Goal: Obtain resource: Download file/media

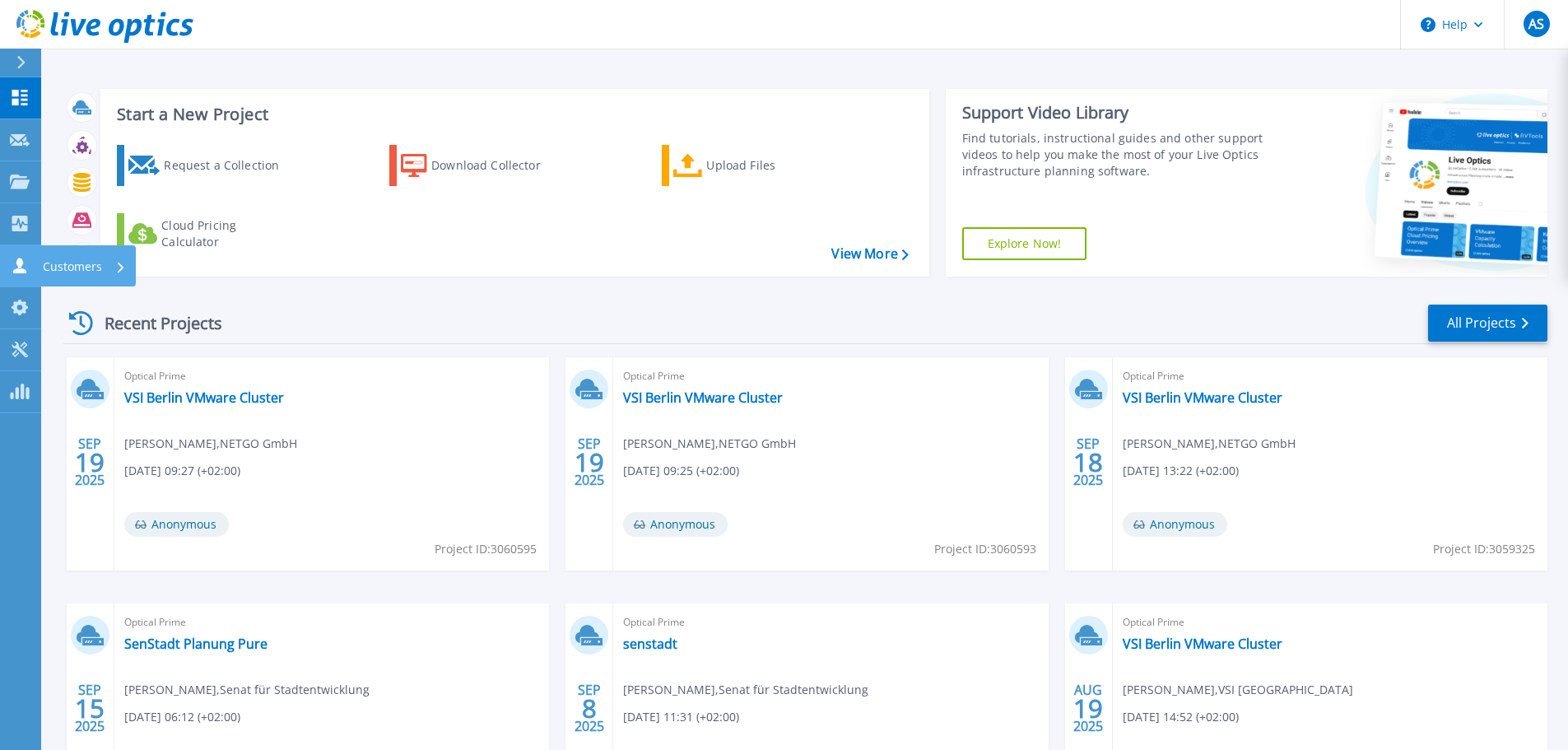
click at [117, 266] on icon at bounding box center [120, 267] width 7 height 11
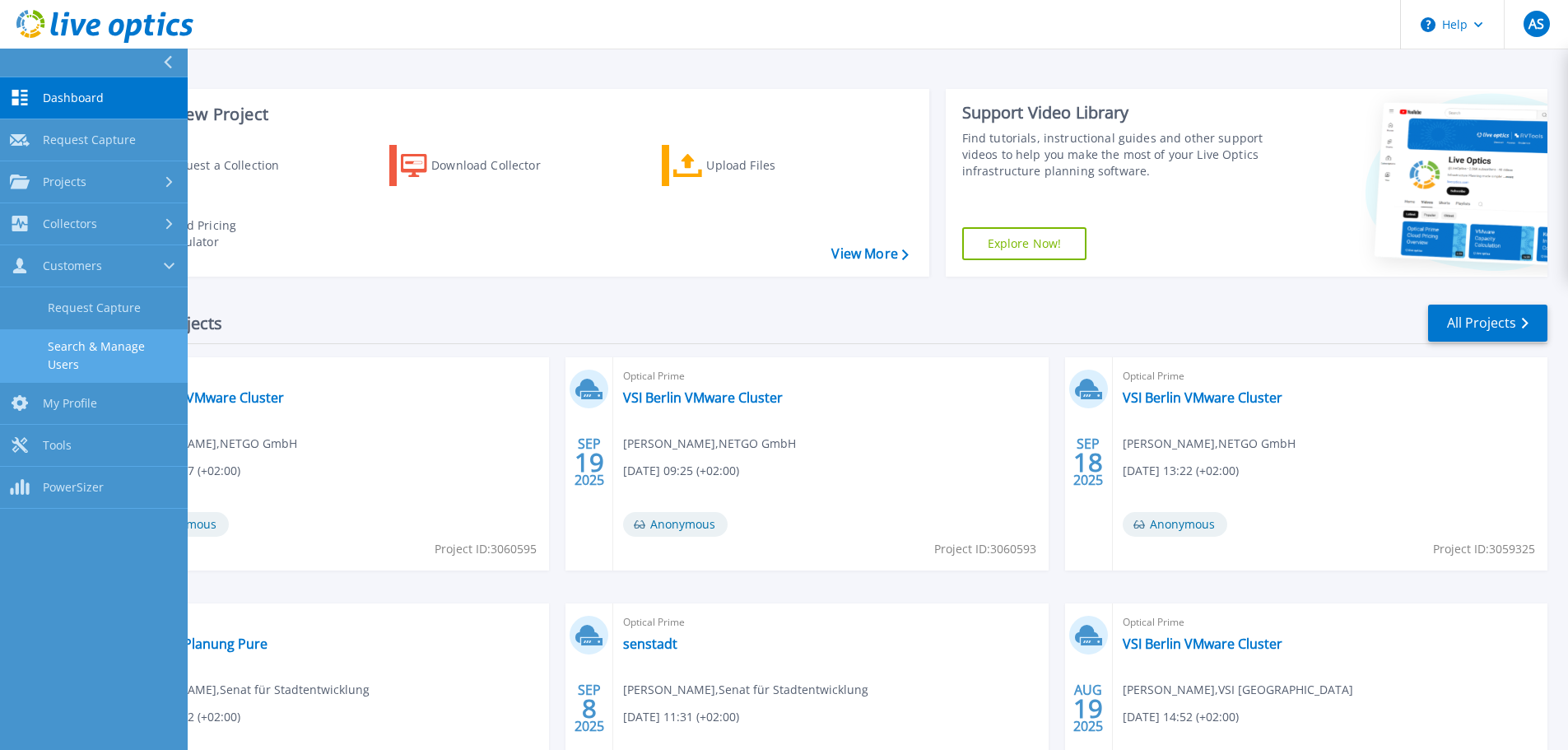
click at [131, 344] on link "Search & Manage Users" at bounding box center [94, 355] width 188 height 53
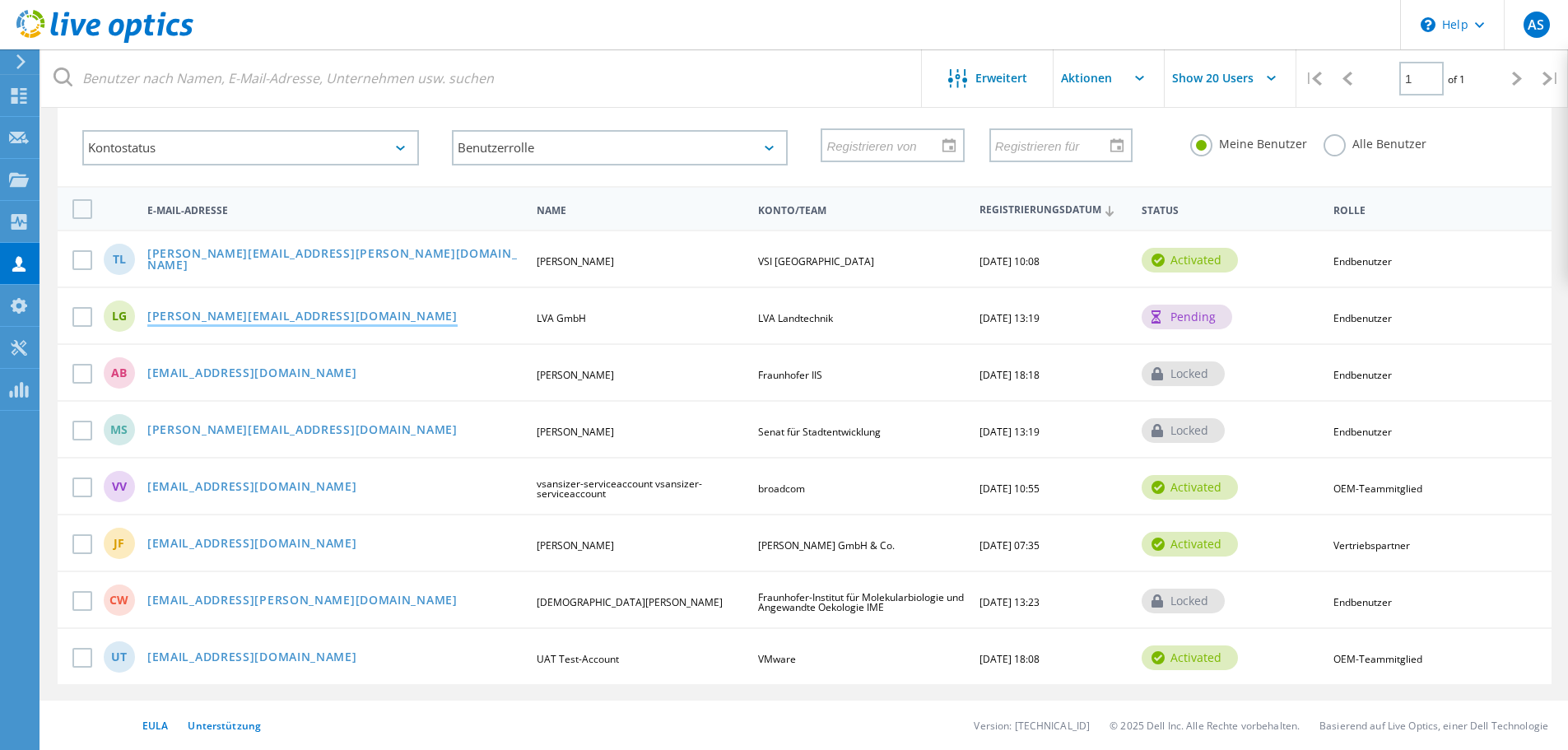
scroll to position [13, 0]
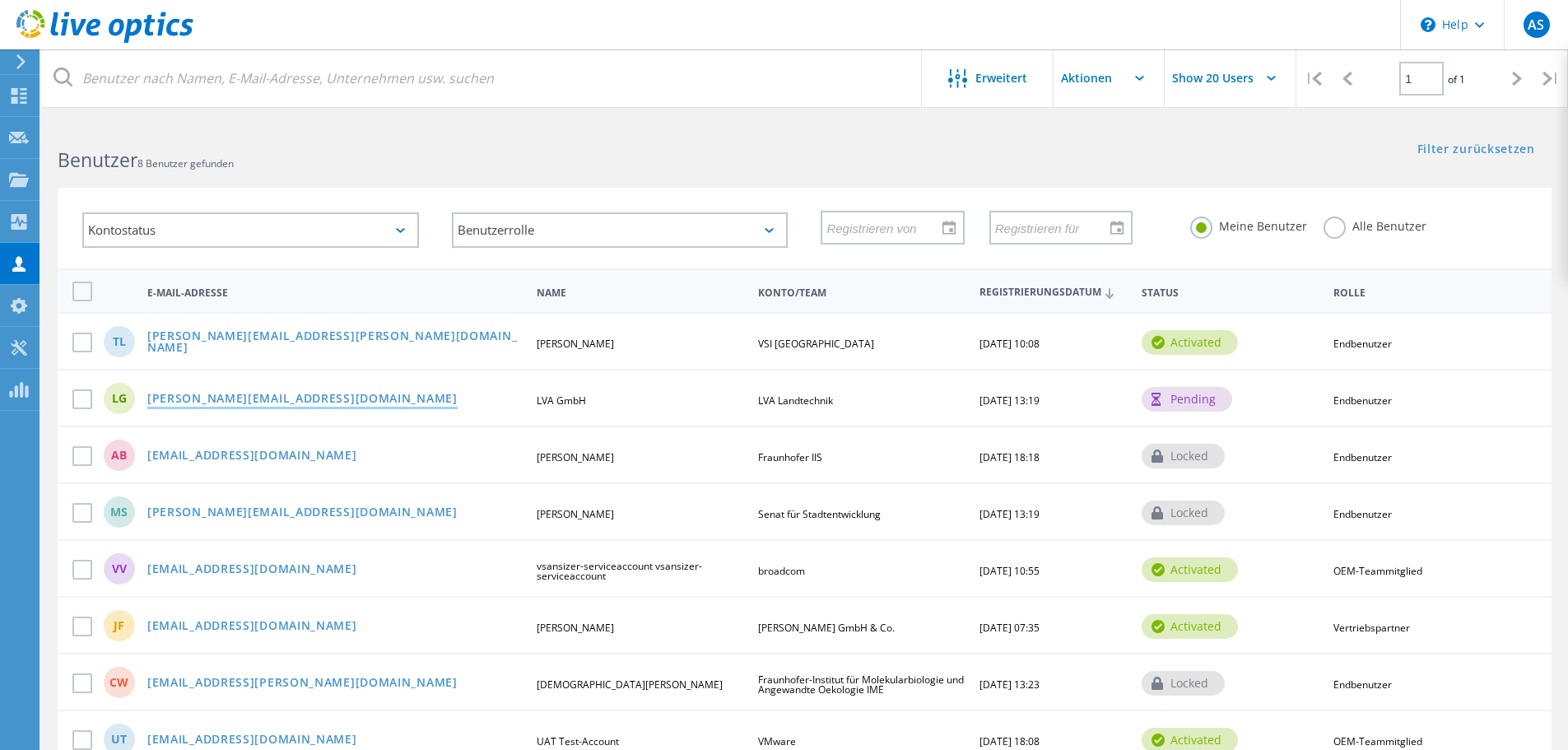
click at [181, 404] on link "b.ulrich@lva-gruppe.de" at bounding box center [303, 399] width 311 height 14
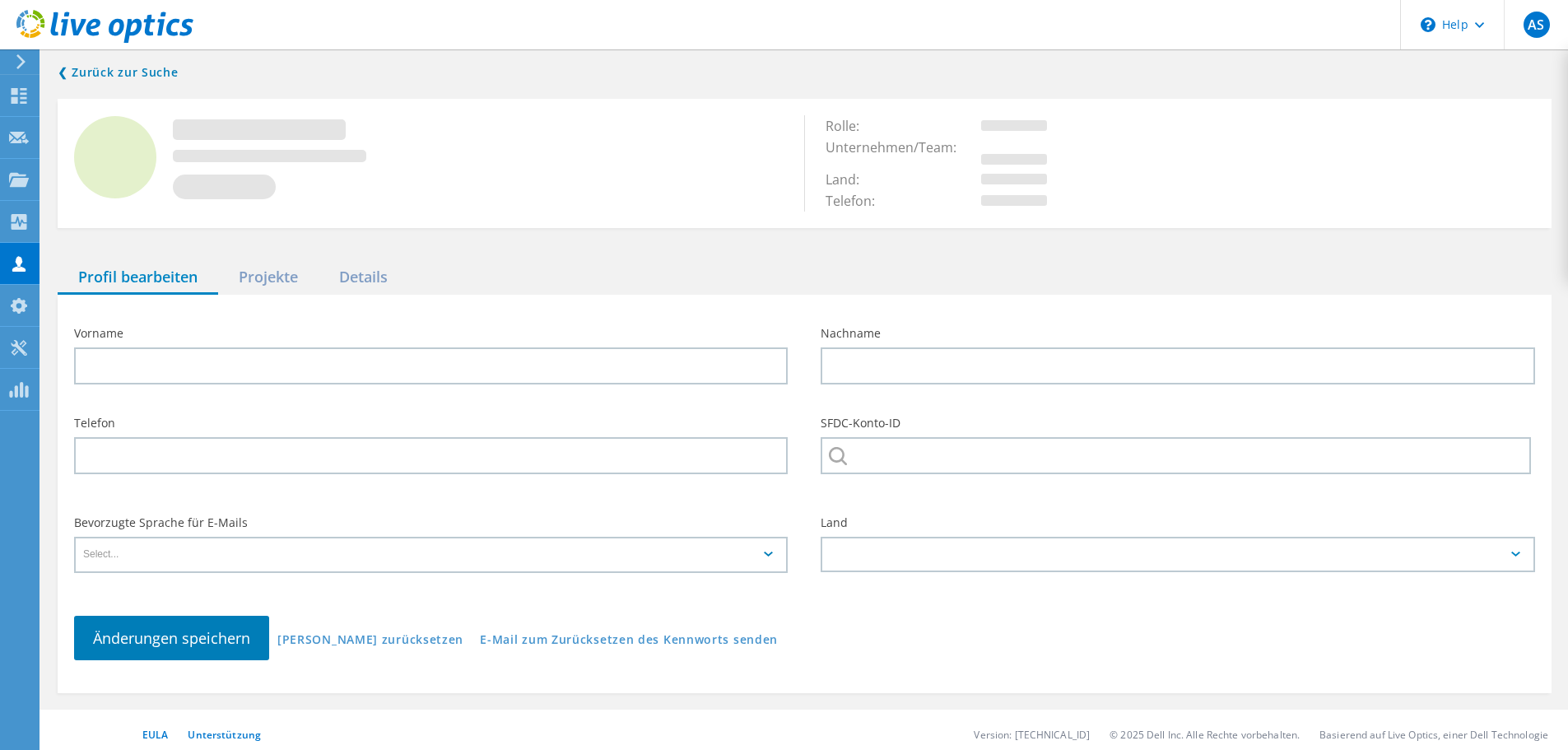
type input "LVA"
type input "GmbH"
type input "LVA Landtechnik"
type input "English"
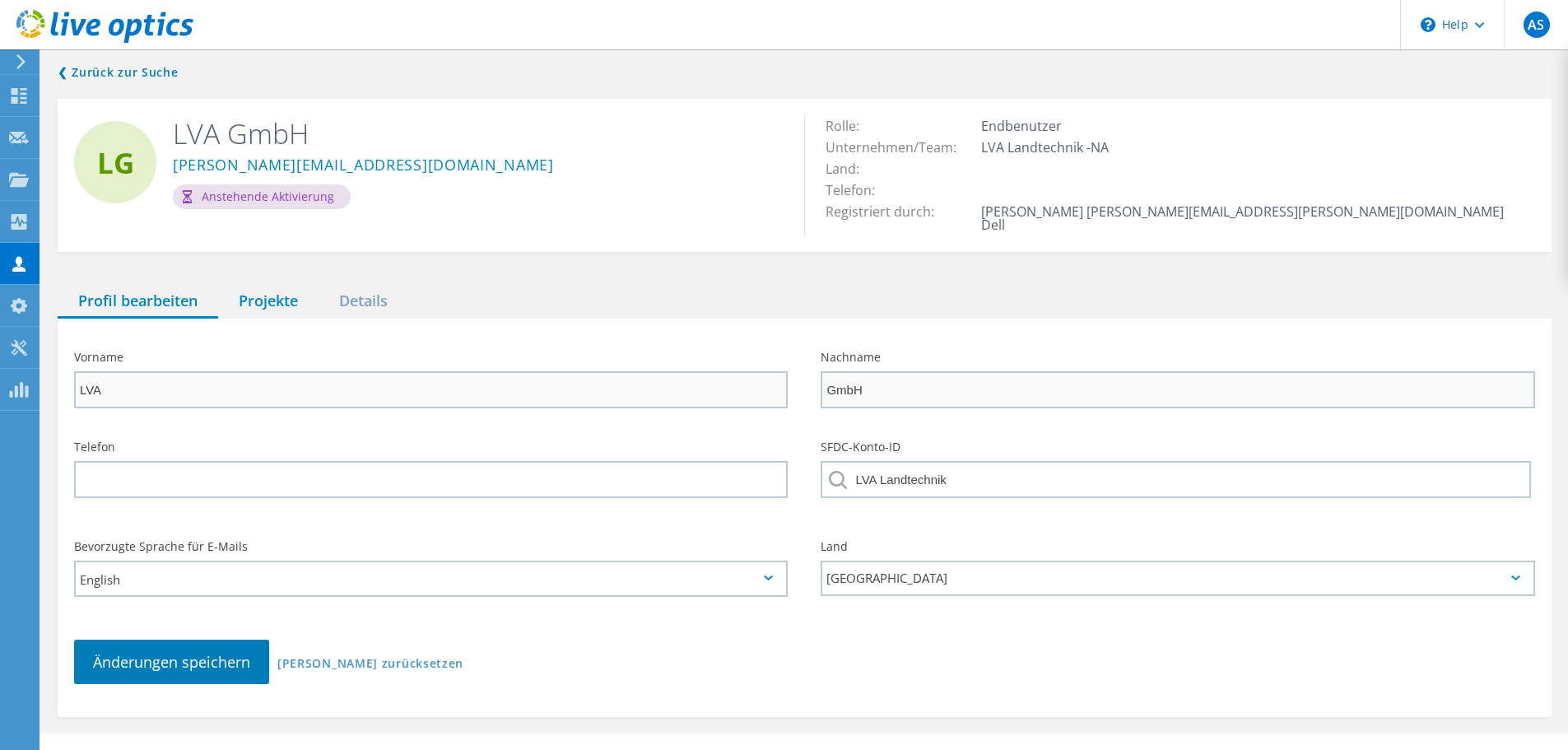
click at [281, 285] on div "Projekte" at bounding box center [268, 302] width 101 height 34
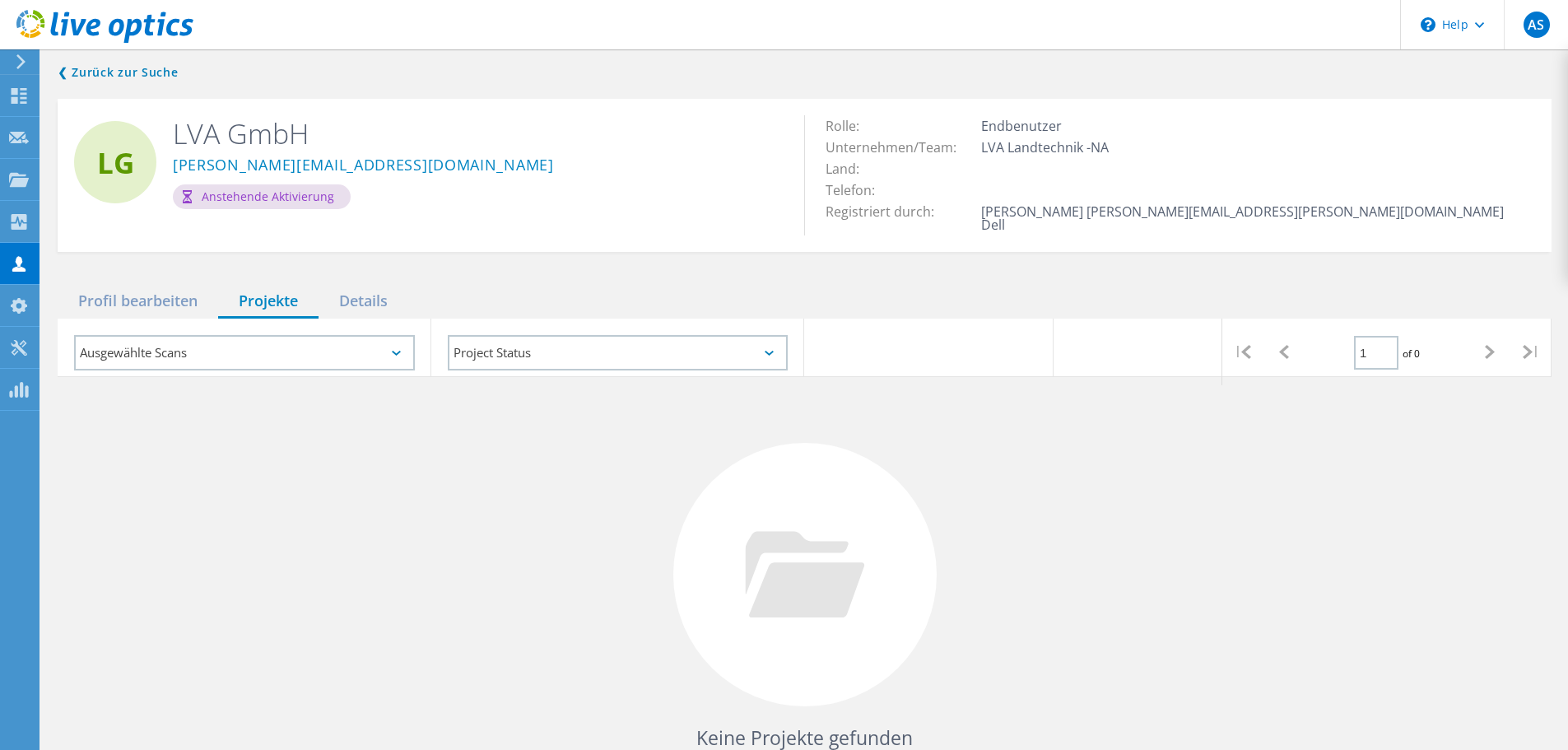
click at [348, 336] on div "Ausgewählte Scans" at bounding box center [244, 353] width 341 height 35
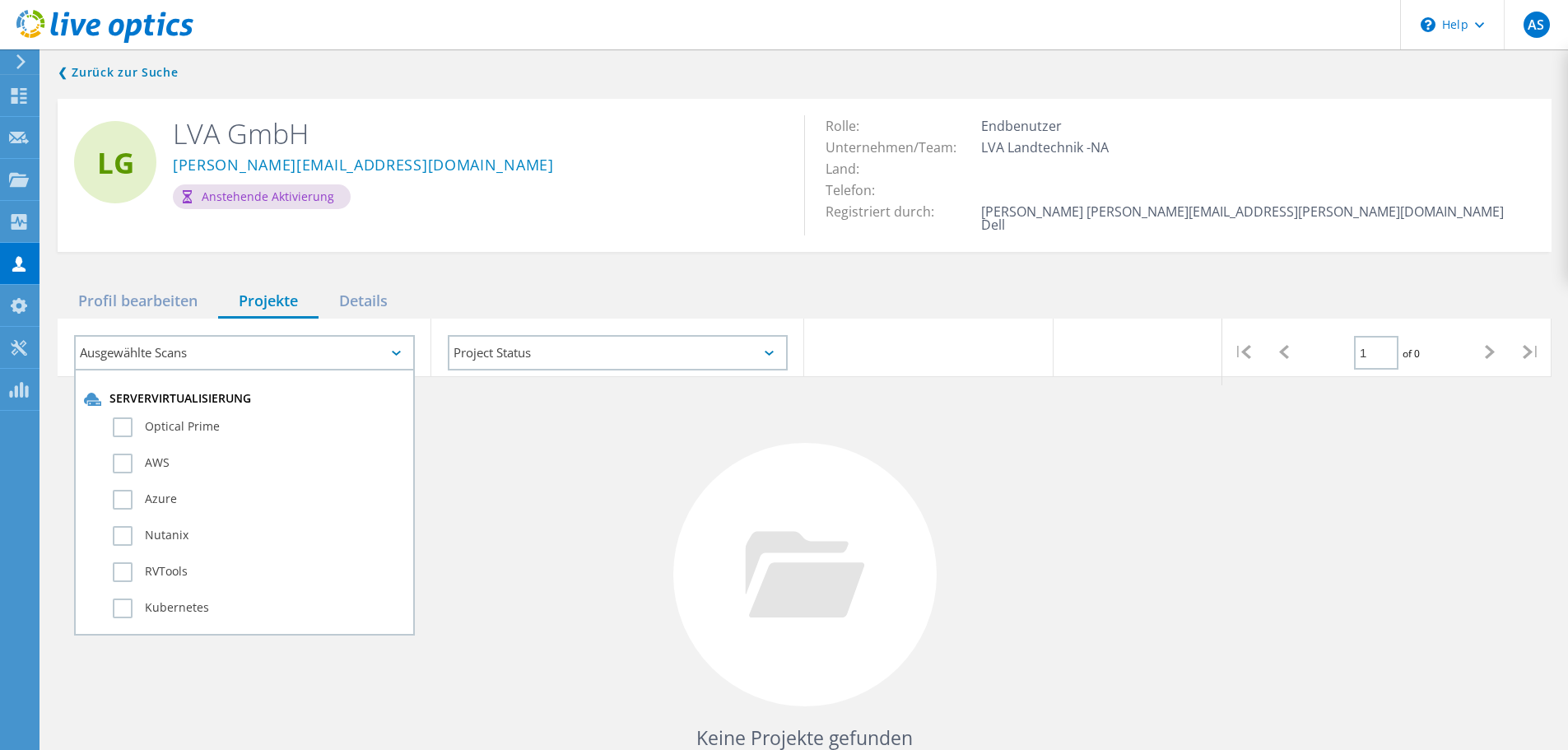
click at [348, 336] on div "Ausgewählte Scans" at bounding box center [244, 353] width 341 height 35
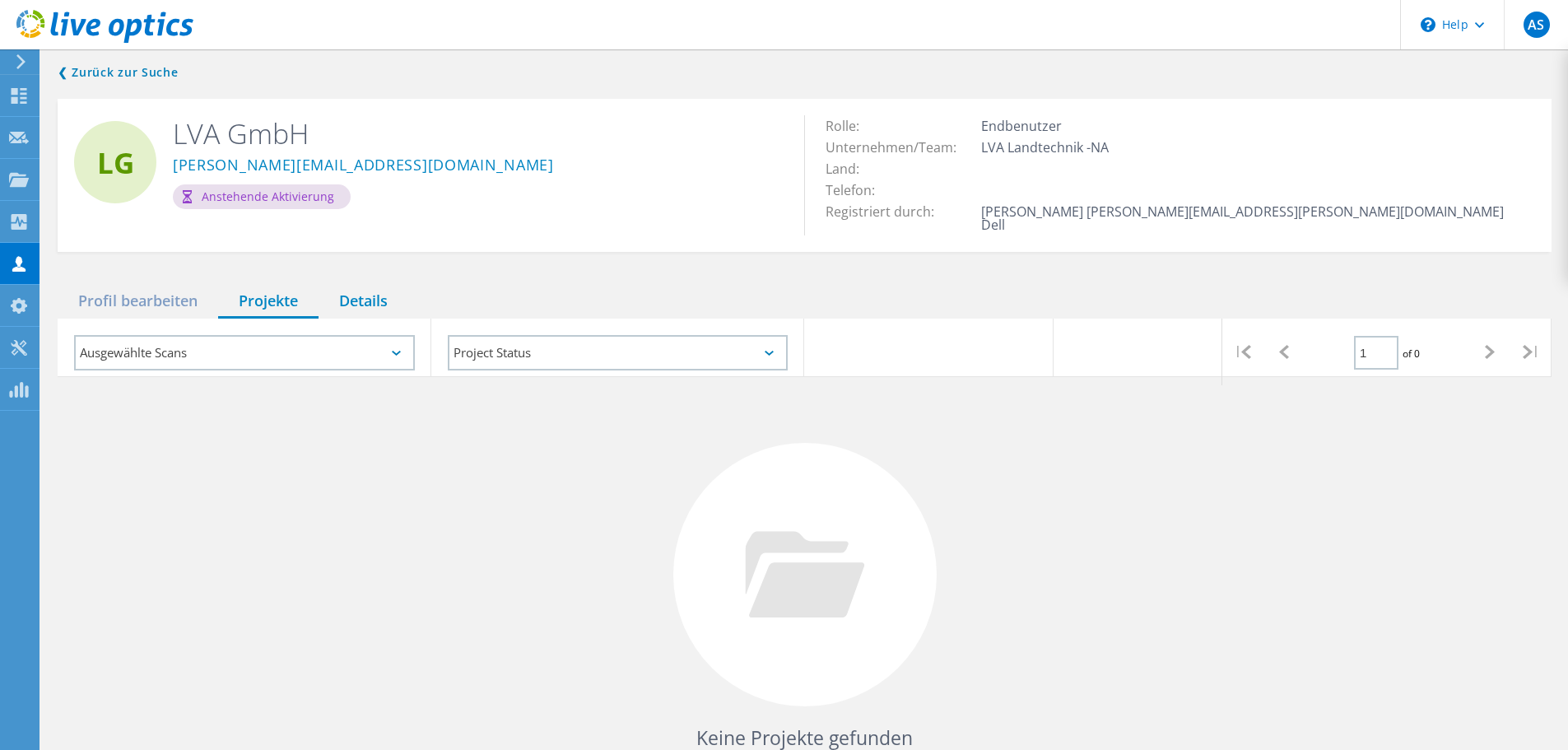
click at [386, 298] on div "Details" at bounding box center [363, 302] width 90 height 34
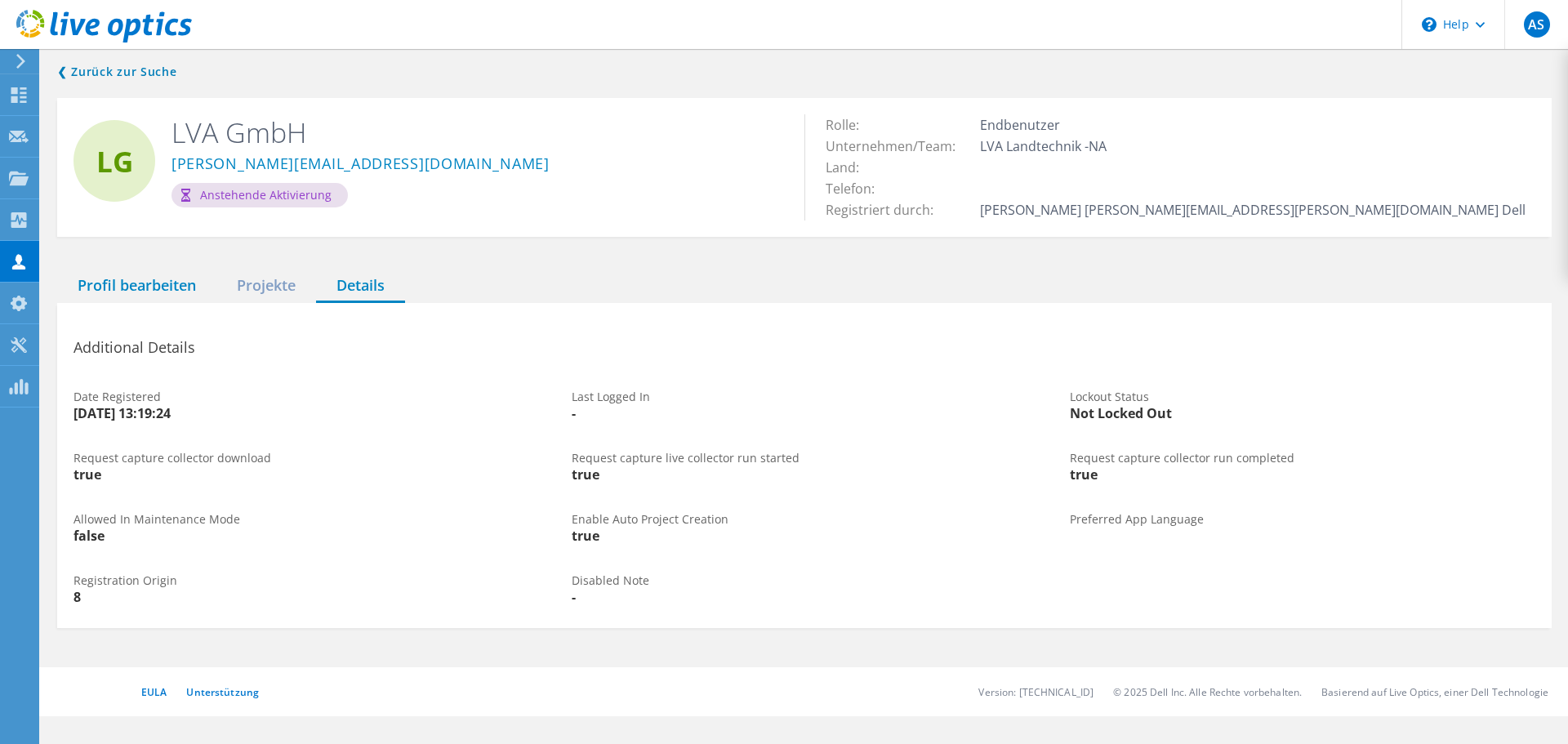
click at [140, 294] on div "Profil bearbeiten" at bounding box center [137, 286] width 159 height 34
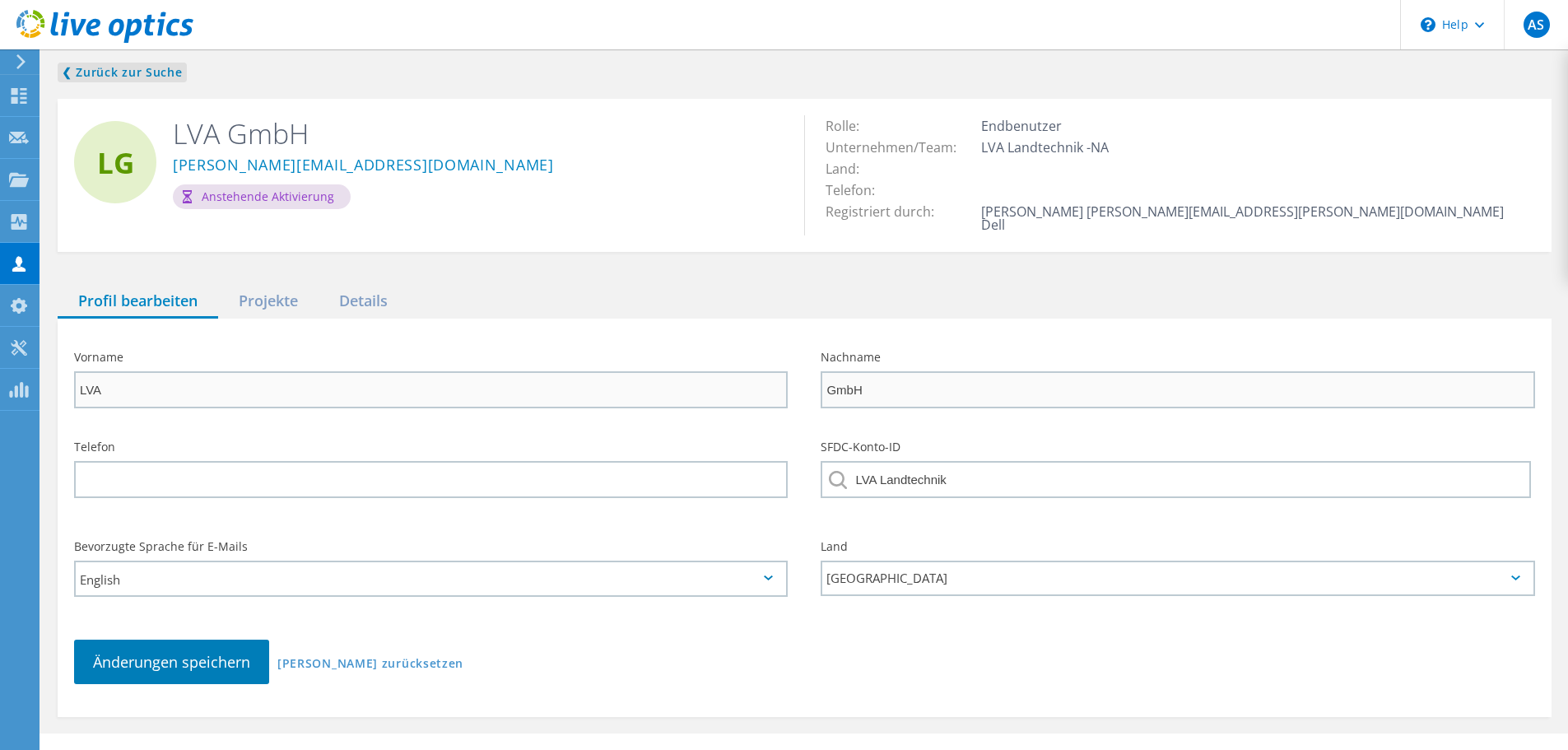
click at [107, 73] on link "❮ Zurück zur Suche" at bounding box center [122, 72] width 129 height 20
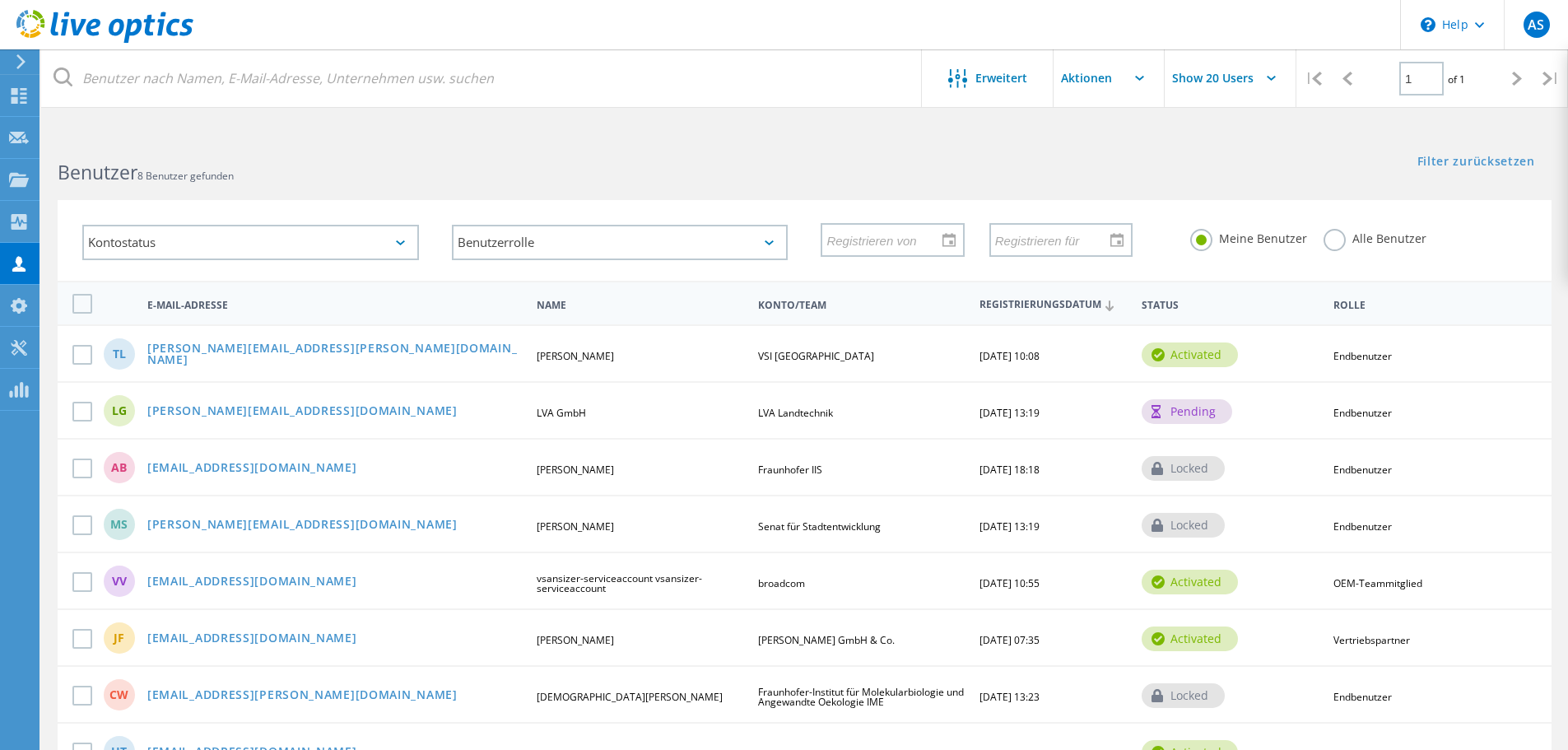
scroll to position [95, 0]
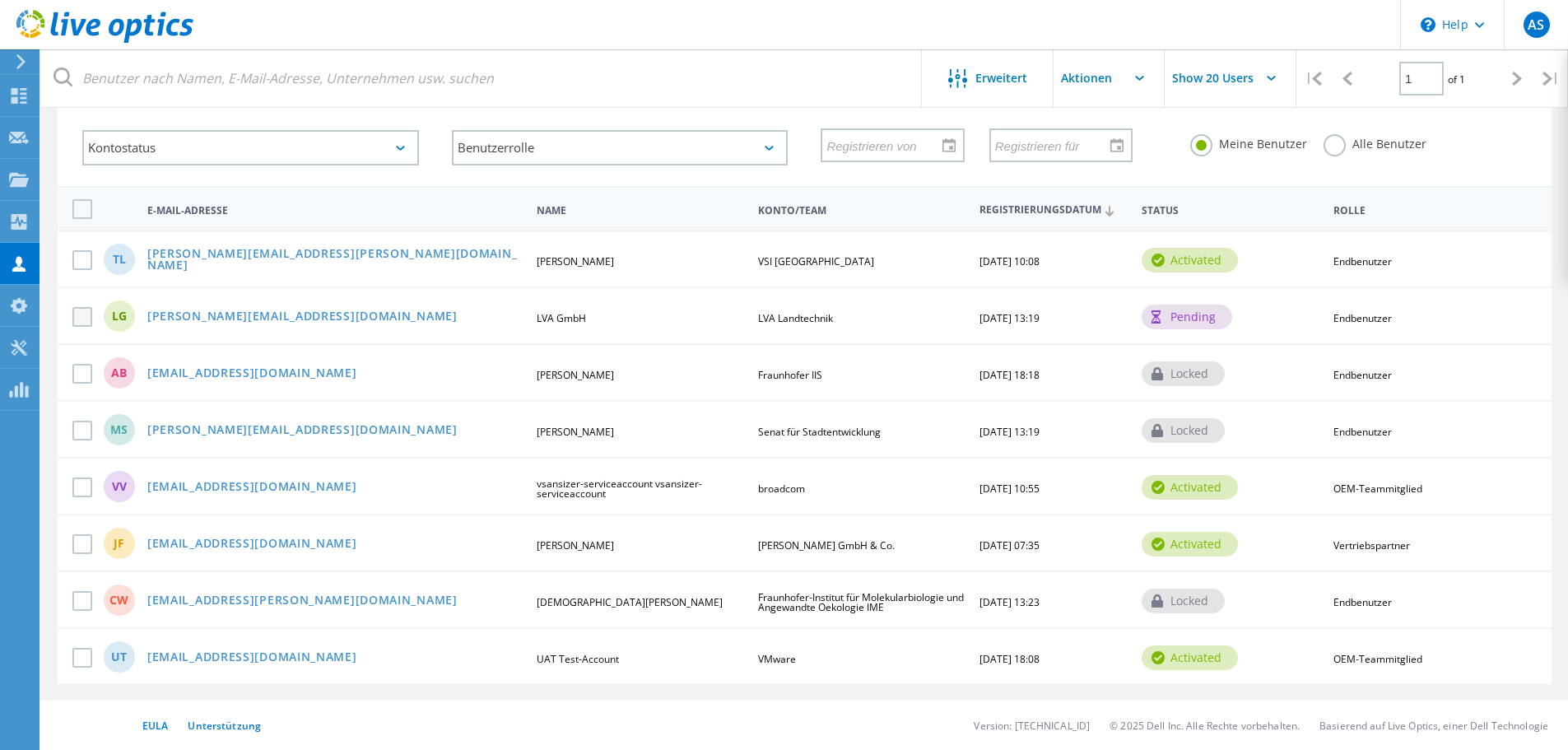
click at [86, 317] on label at bounding box center [85, 316] width 26 height 20
click at [0, 0] on input "checkbox" at bounding box center [0, 0] width 0 height 0
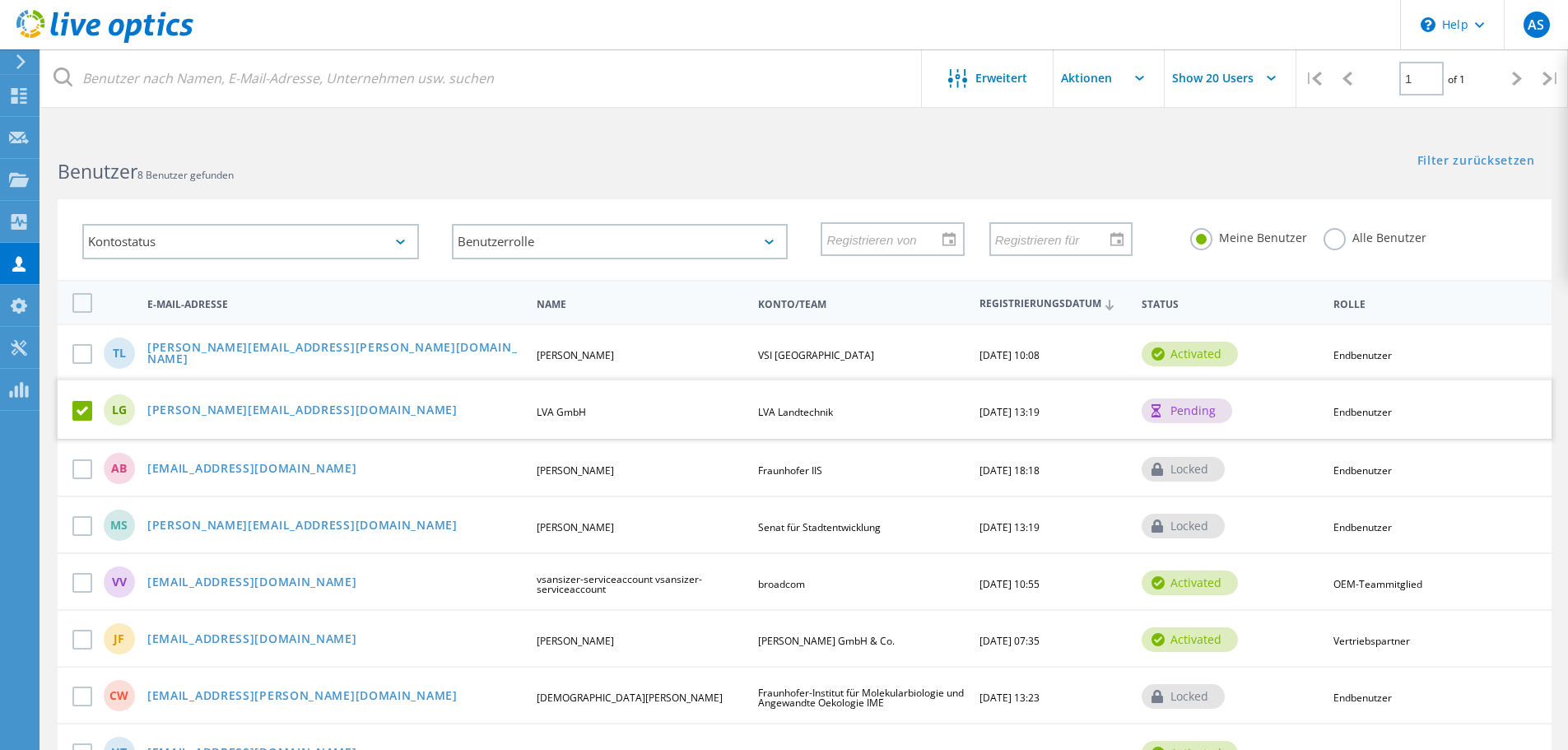
scroll to position [0, 0]
click at [1129, 73] on input "text" at bounding box center [1136, 78] width 165 height 58
click at [10, 311] on icon at bounding box center [19, 306] width 20 height 16
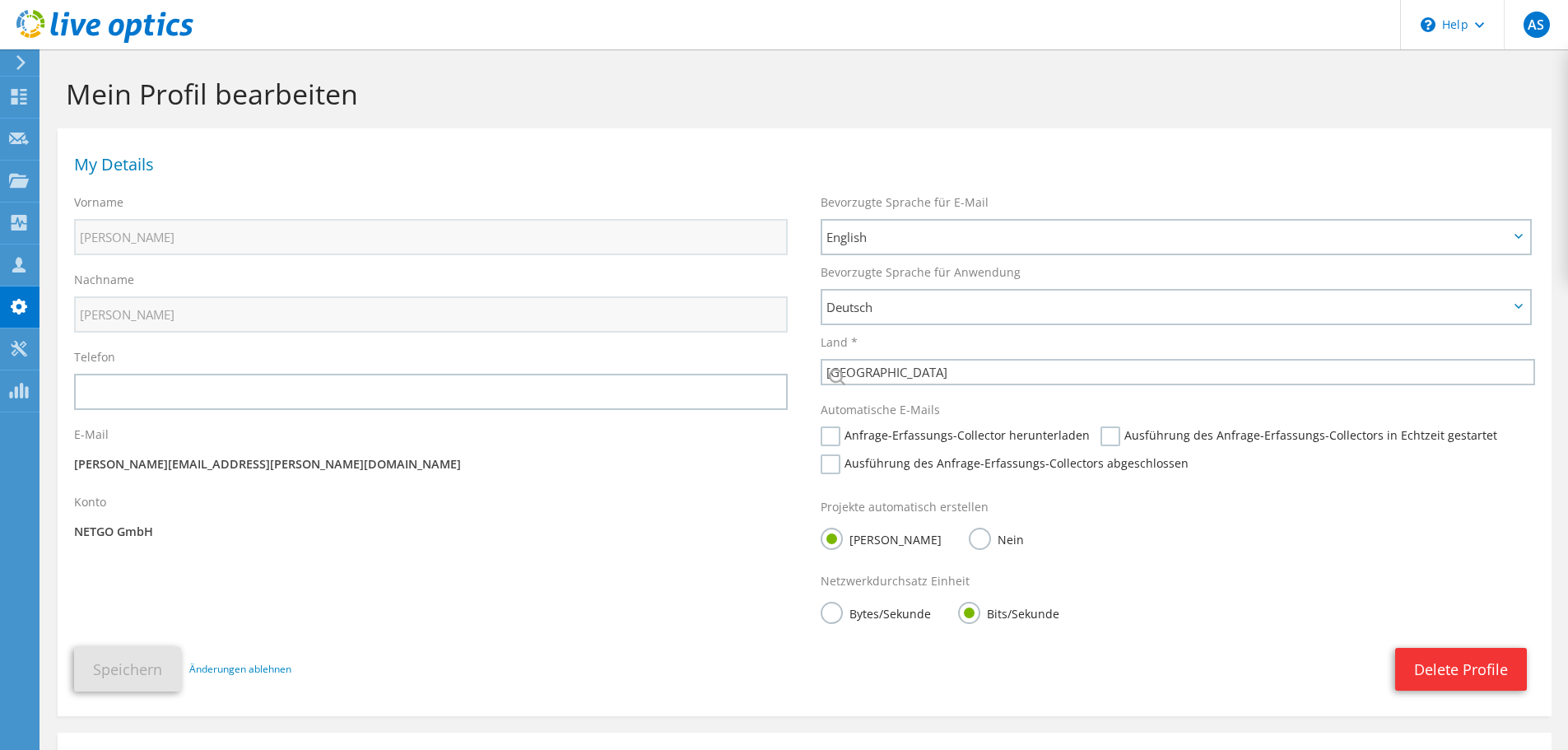
select select "56"
click at [19, 349] on use at bounding box center [19, 349] width 16 height 16
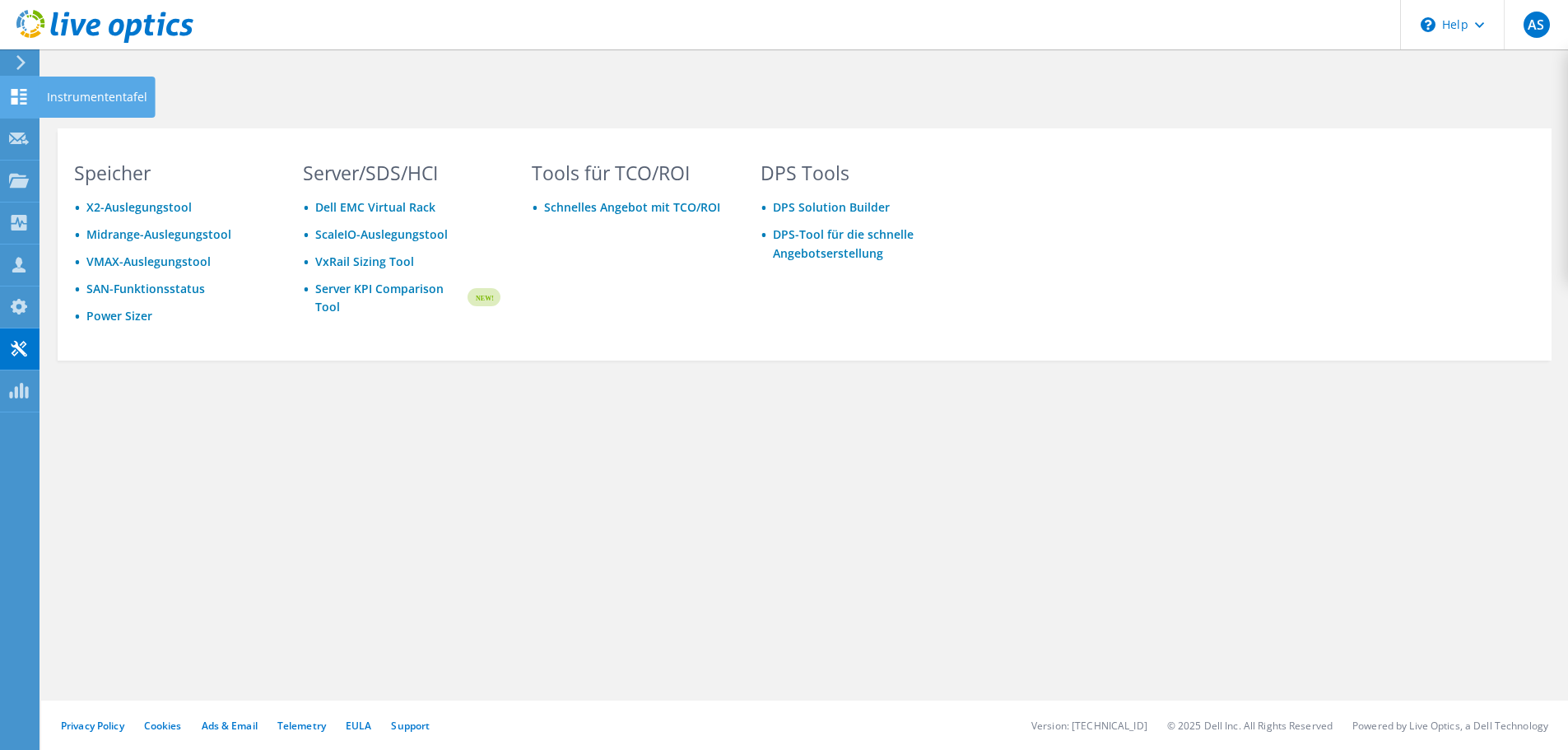
click at [16, 99] on use at bounding box center [20, 97] width 16 height 16
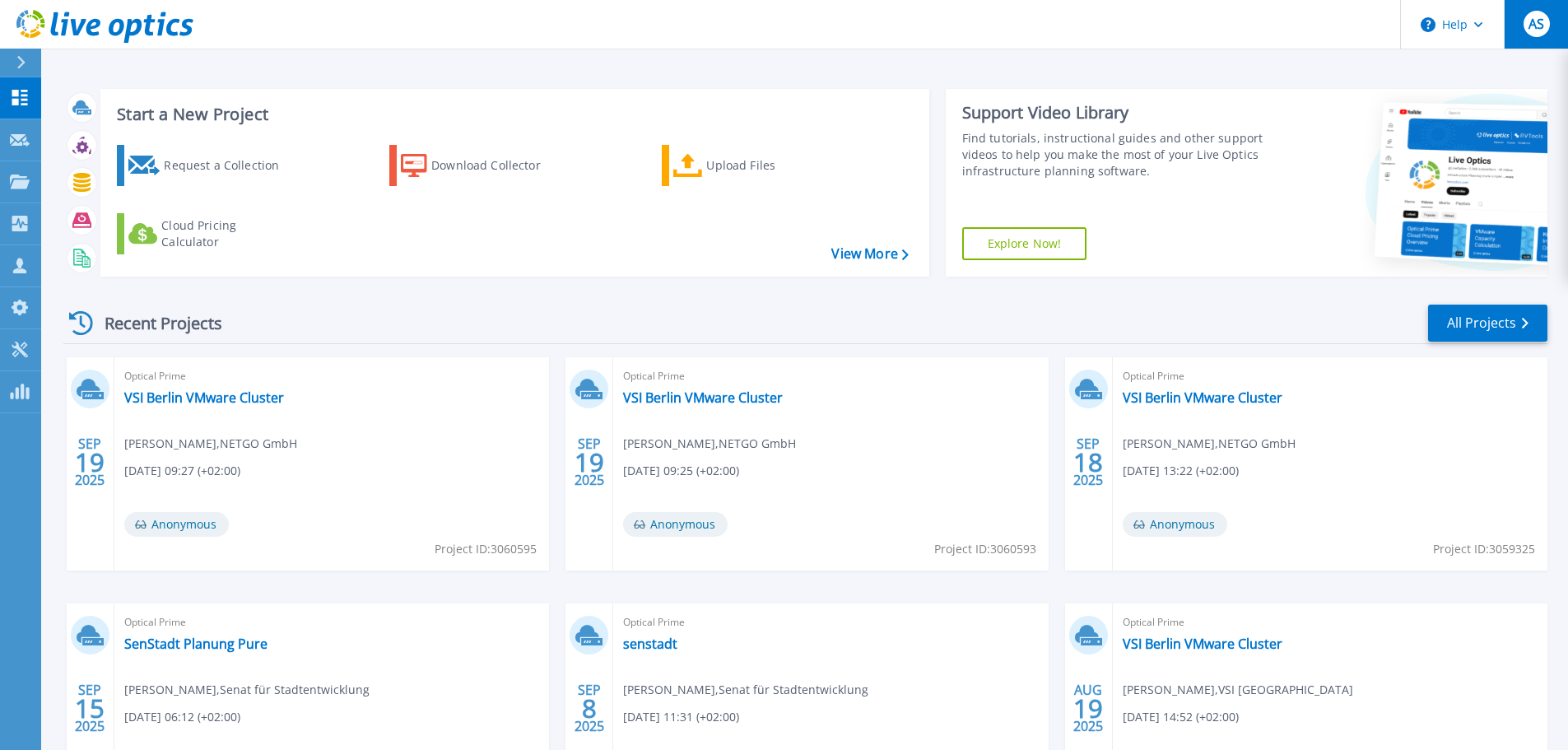
click at [1546, 21] on div "AS" at bounding box center [1537, 23] width 26 height 26
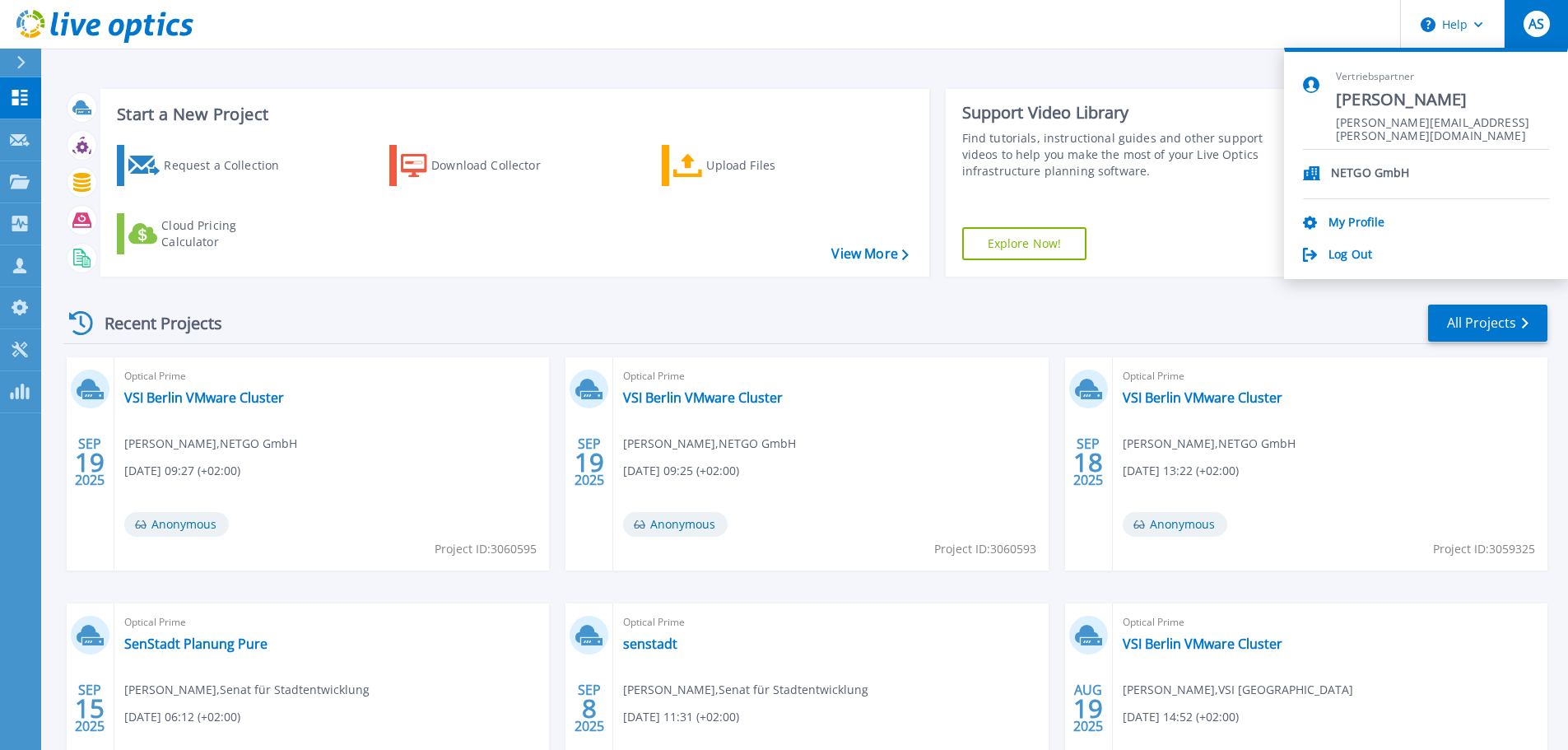
click at [918, 30] on header "Help AS Vertriebspartner [PERSON_NAME] [PERSON_NAME][EMAIL_ADDRESS][PERSON_NAME…" at bounding box center [784, 24] width 1568 height 50
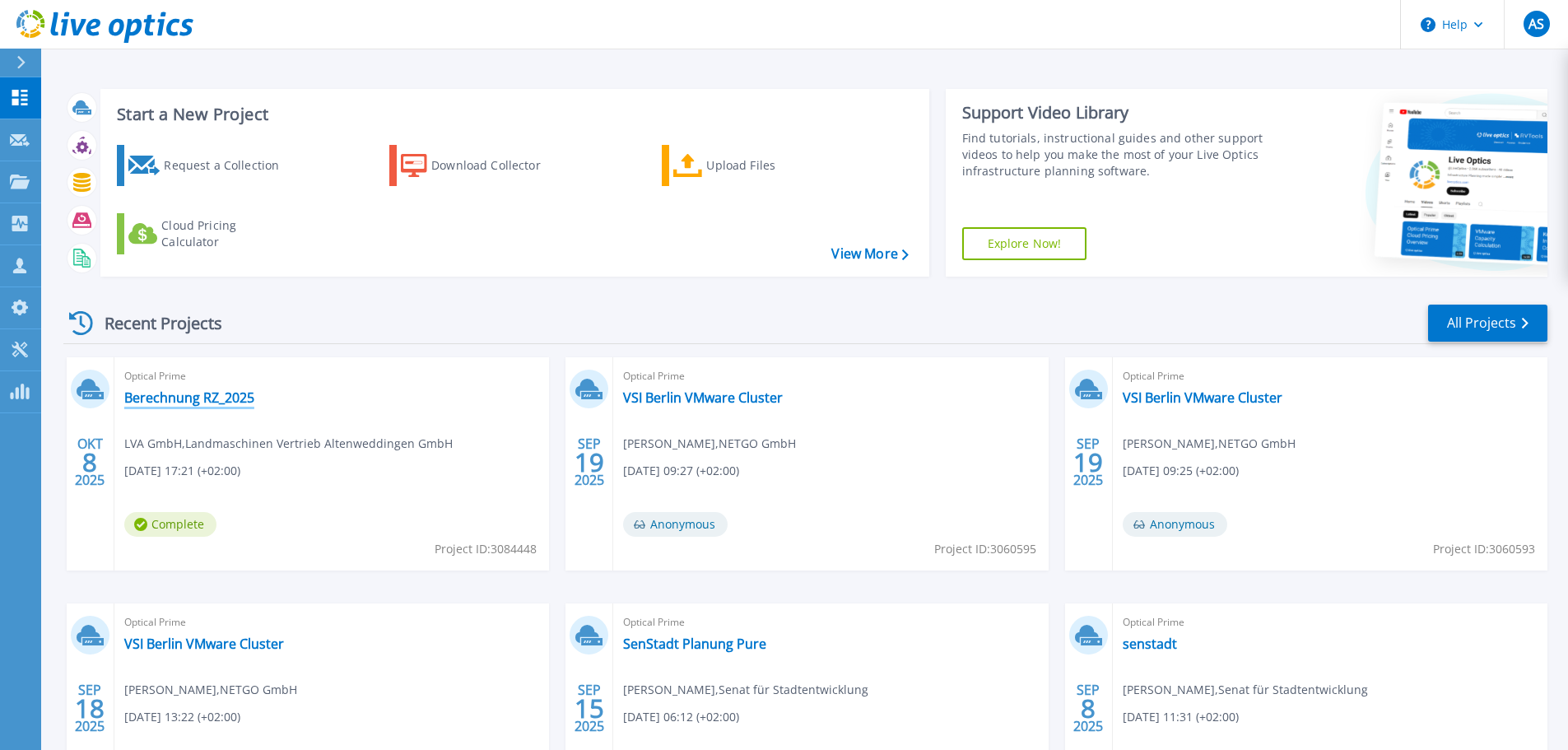
click at [172, 397] on link "Berechnung RZ_2025" at bounding box center [189, 397] width 130 height 17
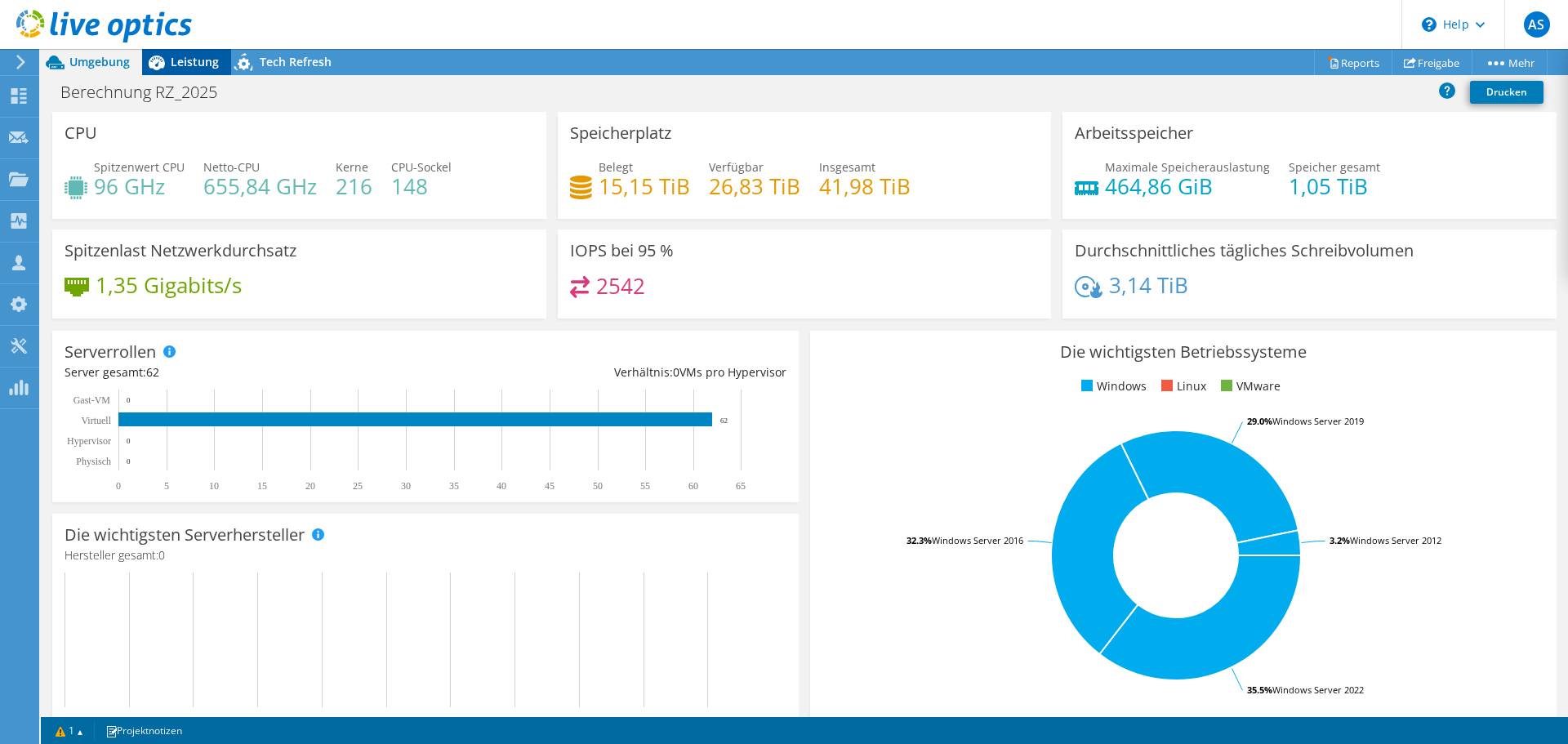
click at [188, 60] on span "Leistung" at bounding box center [195, 62] width 48 height 16
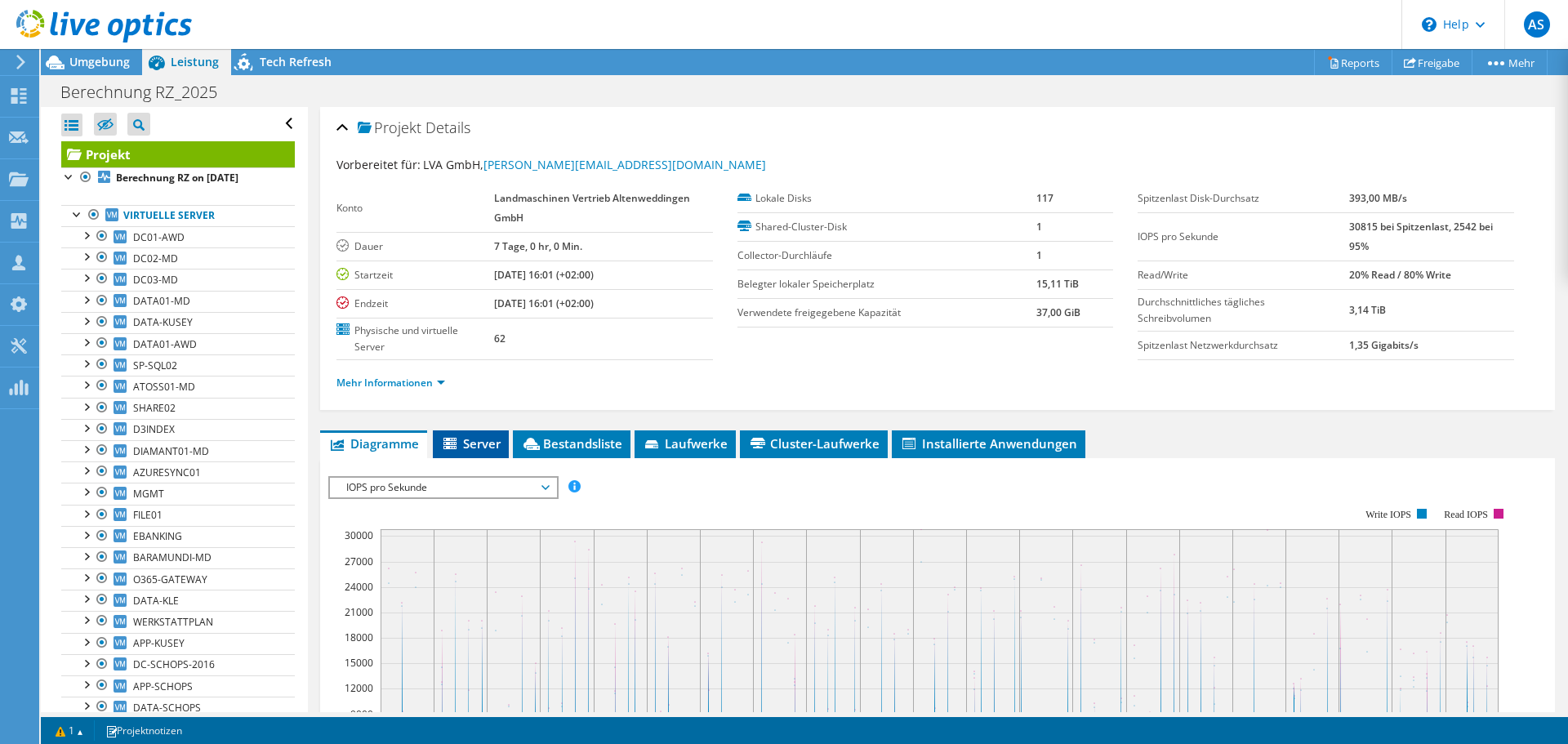
click at [477, 434] on li "Server" at bounding box center [471, 444] width 76 height 28
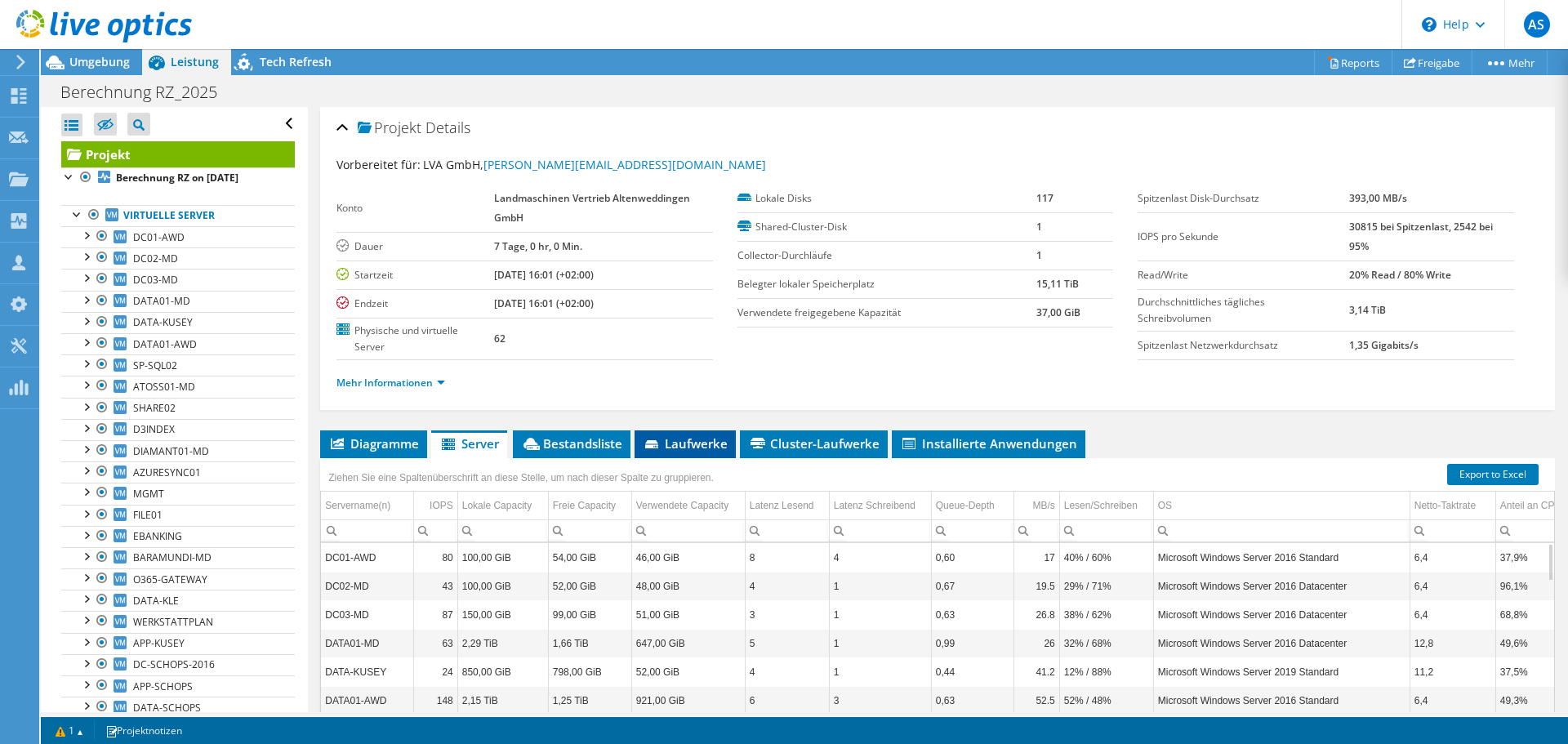
click at [678, 435] on span "Laufwerke" at bounding box center [685, 443] width 85 height 16
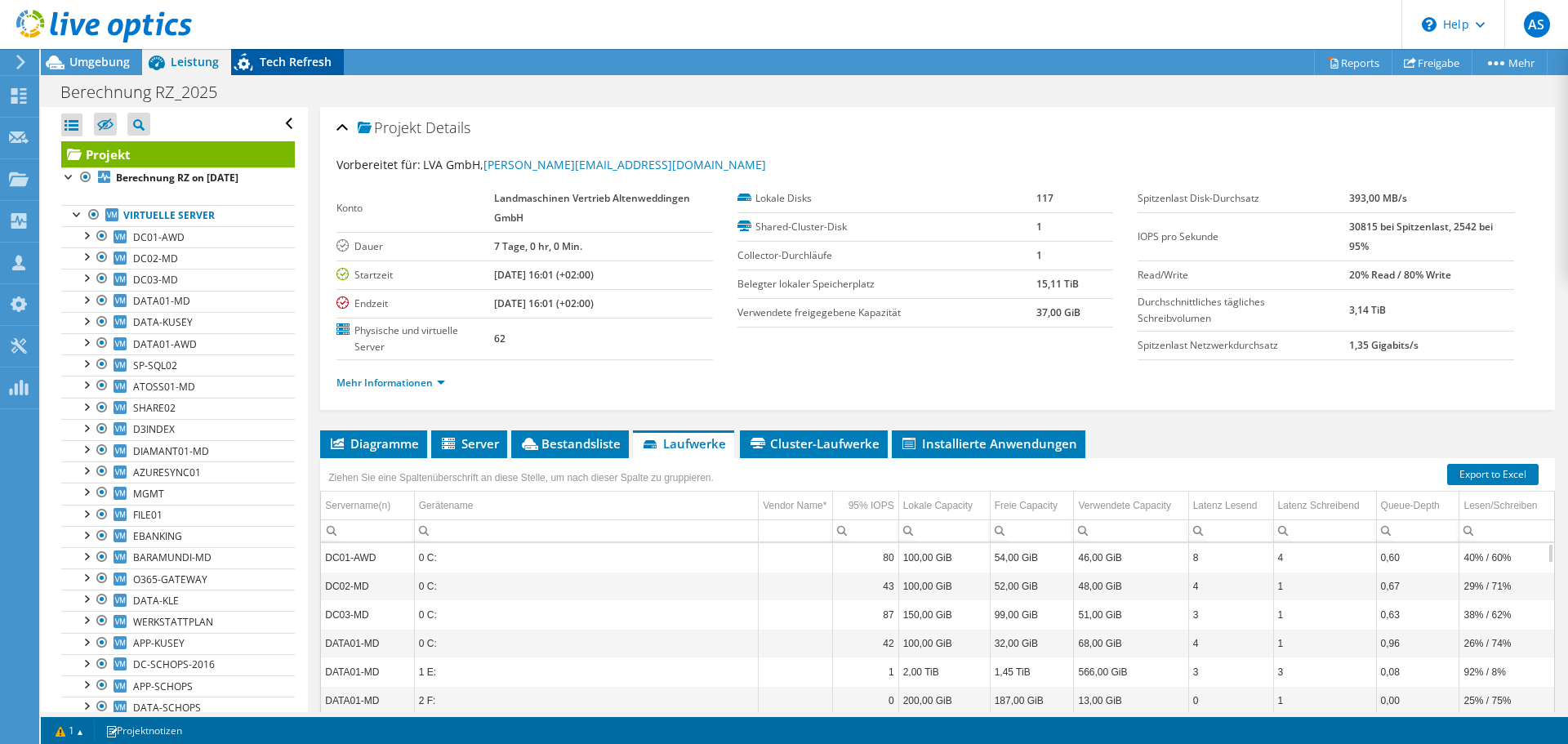
click at [290, 66] on span "Tech Refresh" at bounding box center [296, 62] width 72 height 16
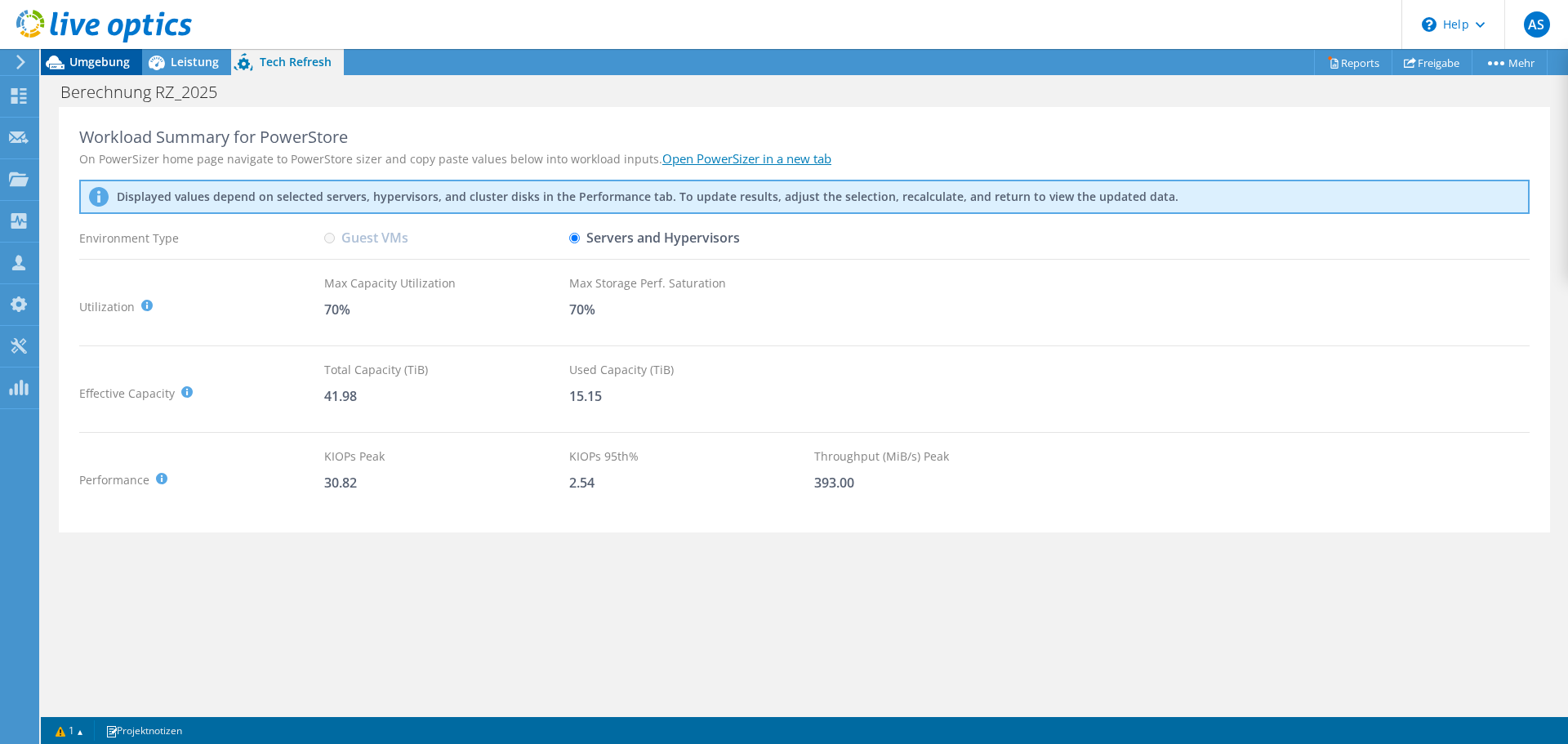
click at [125, 61] on span "Umgebung" at bounding box center [100, 62] width 60 height 16
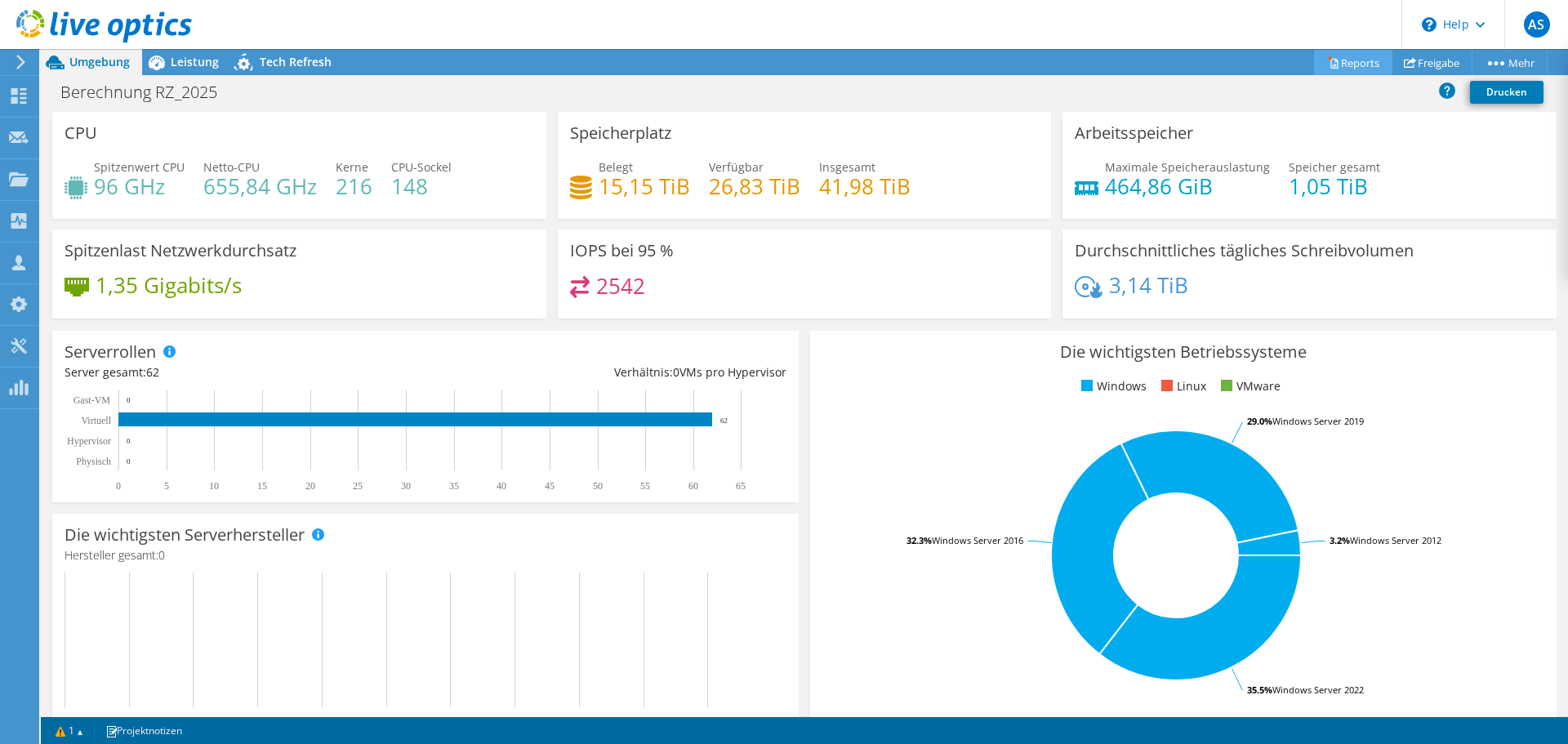
click at [1351, 60] on link "Reports" at bounding box center [1353, 62] width 78 height 25
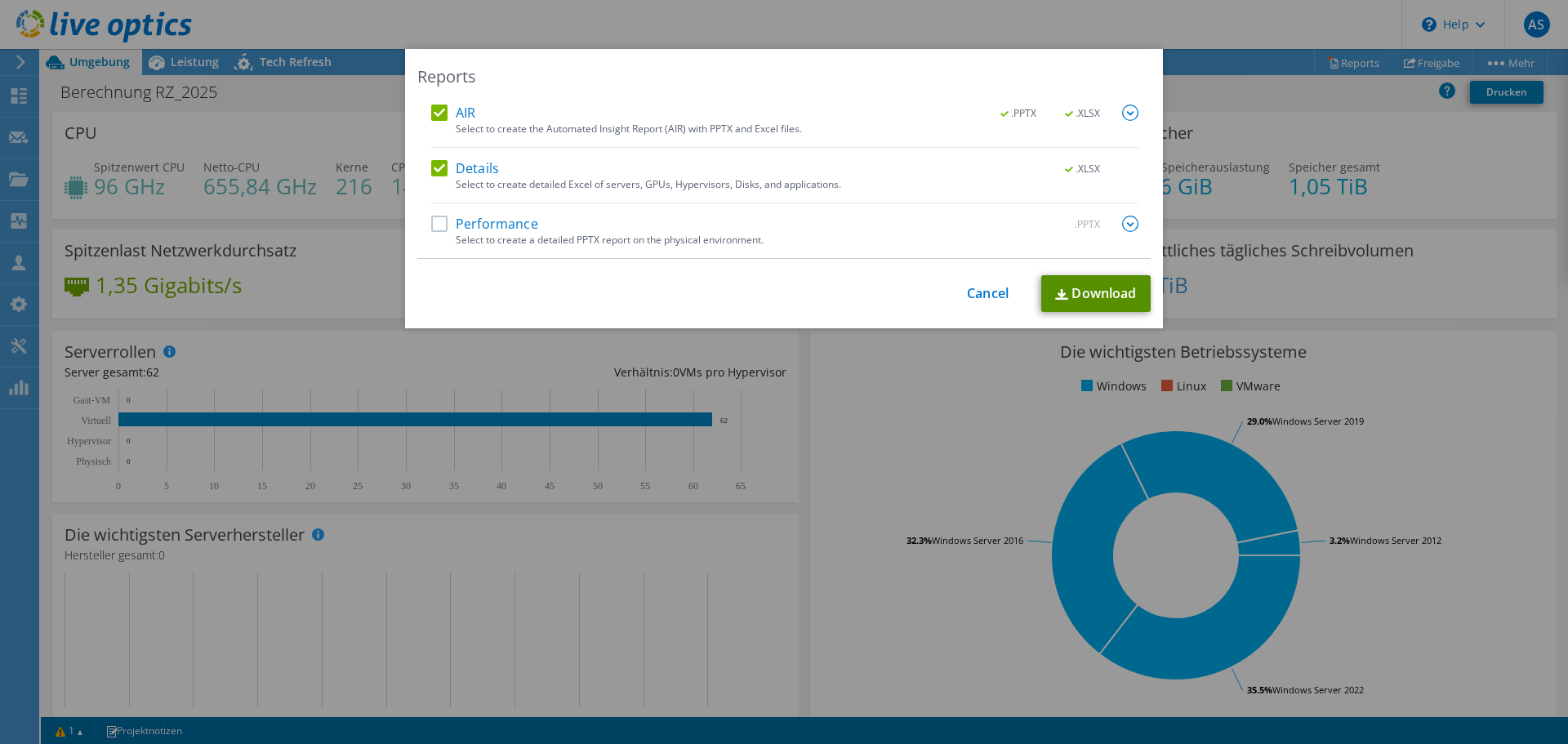
click at [1095, 294] on link "Download" at bounding box center [1095, 294] width 110 height 37
click at [1089, 283] on link "Download" at bounding box center [1095, 294] width 110 height 37
click at [439, 223] on label "Performance" at bounding box center [485, 223] width 107 height 16
click at [0, 0] on input "Performance" at bounding box center [0, 0] width 0 height 0
click at [979, 291] on link "Cancel" at bounding box center [988, 294] width 42 height 16
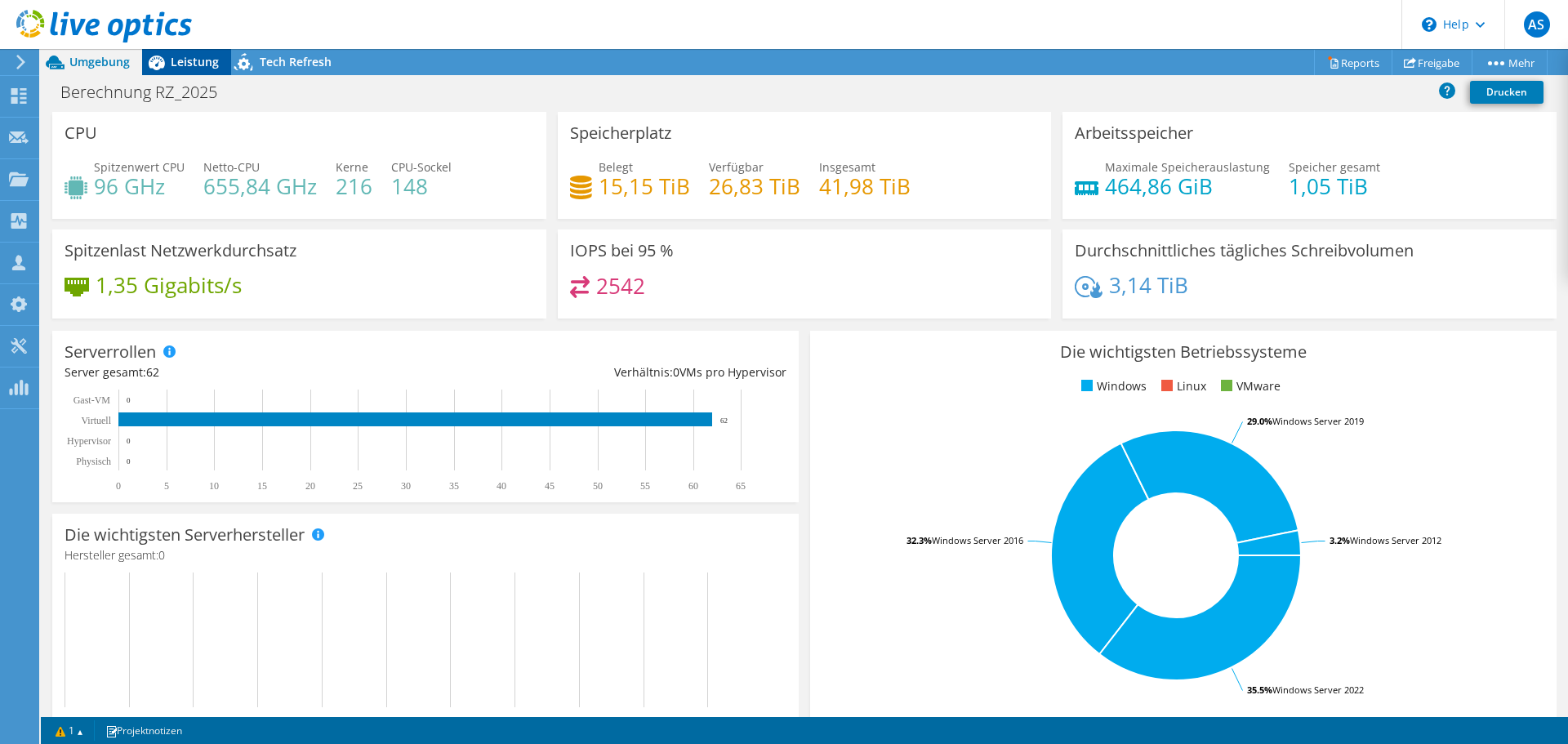
click at [203, 65] on span "Leistung" at bounding box center [195, 62] width 48 height 16
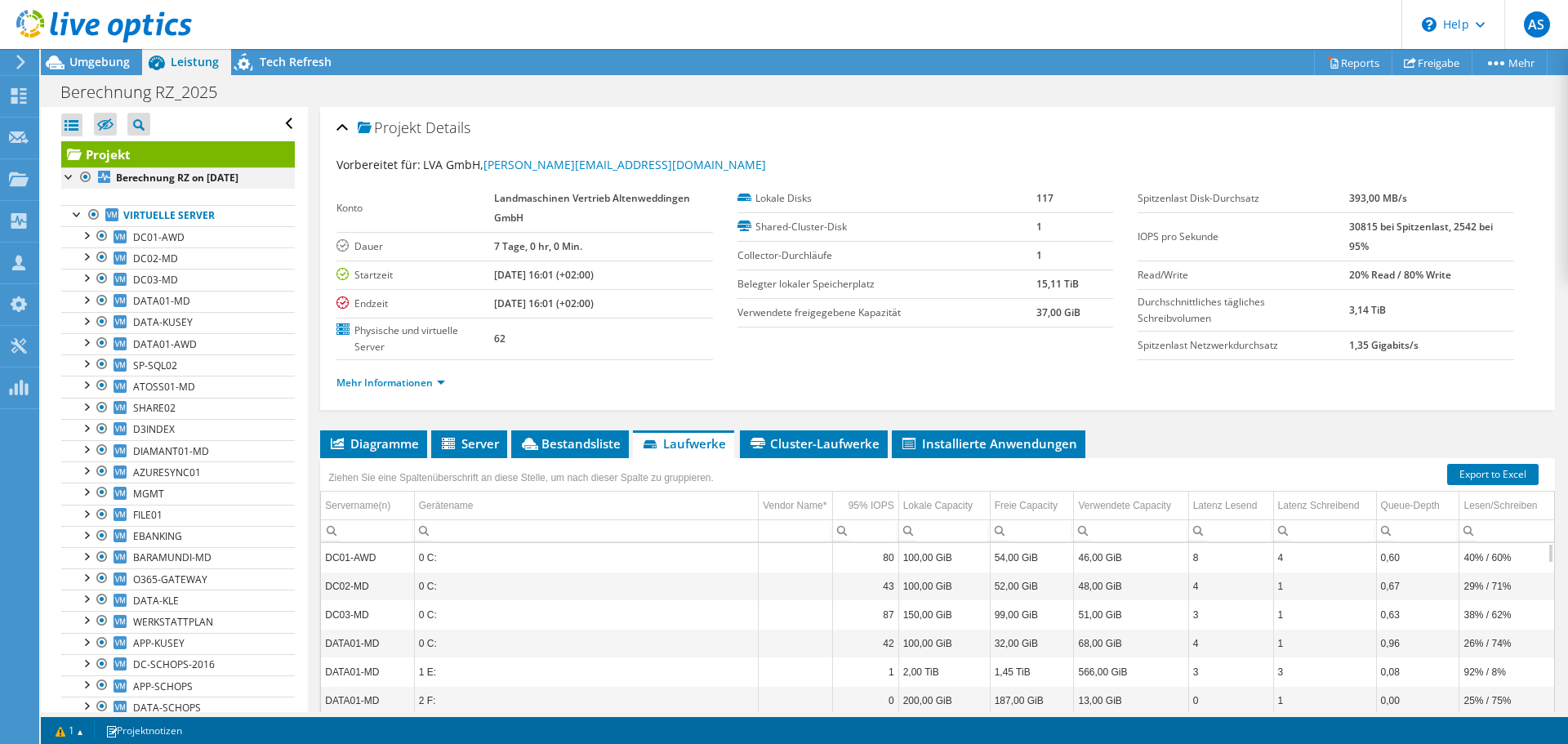
click at [65, 177] on div at bounding box center [69, 175] width 16 height 16
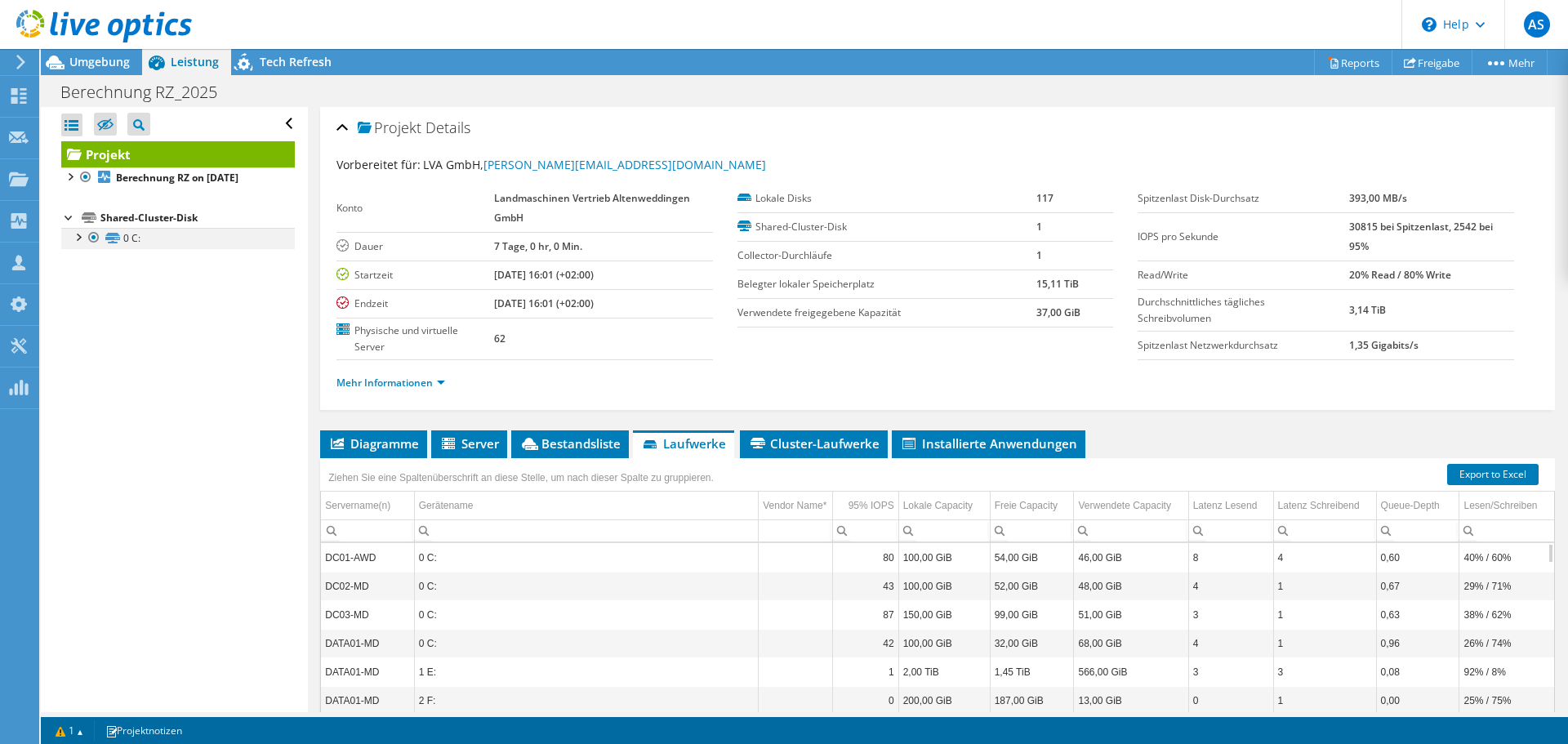
click at [79, 238] on div at bounding box center [78, 235] width 16 height 16
click at [64, 215] on div at bounding box center [69, 216] width 16 height 16
click at [72, 177] on div at bounding box center [69, 175] width 16 height 16
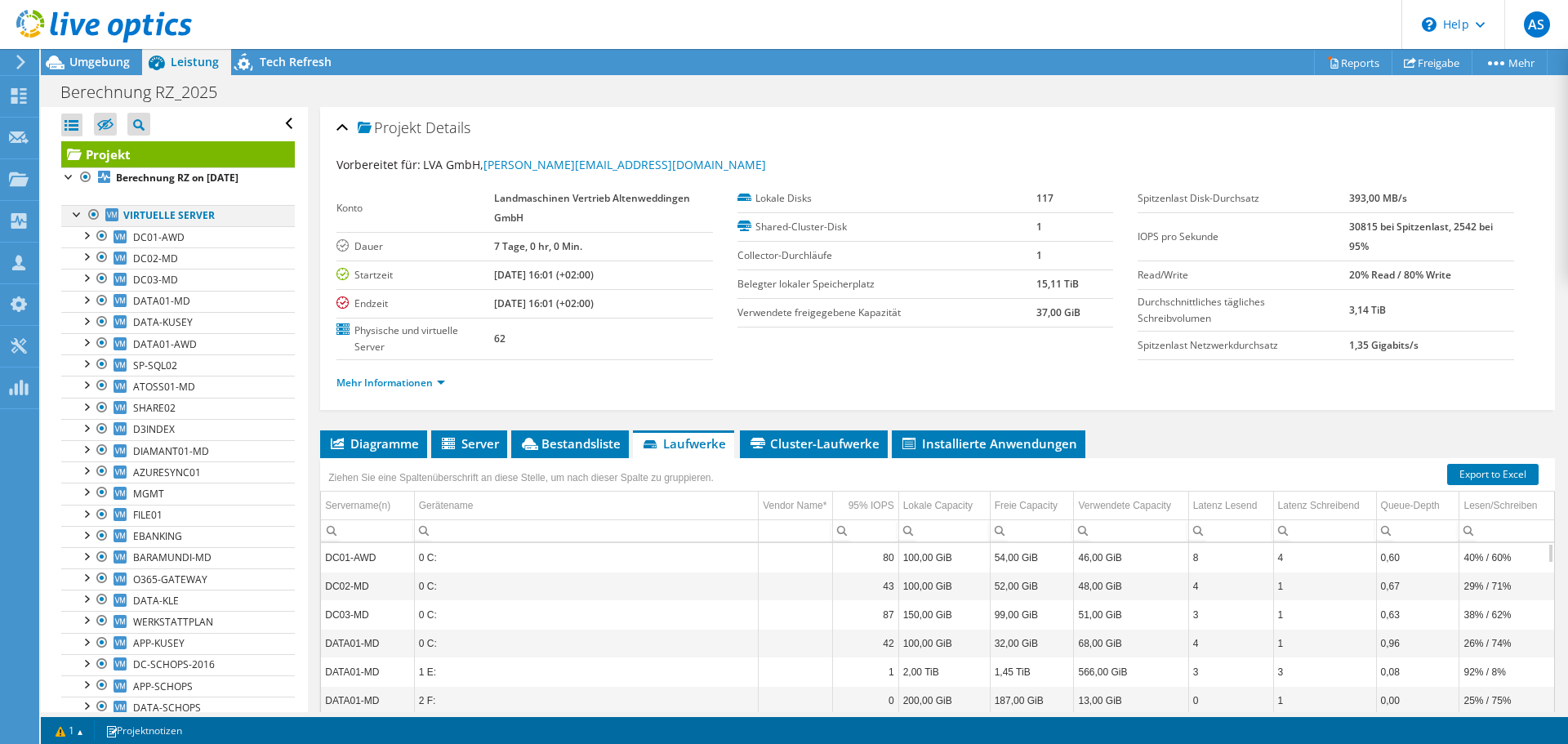
click at [79, 213] on div at bounding box center [78, 213] width 16 height 16
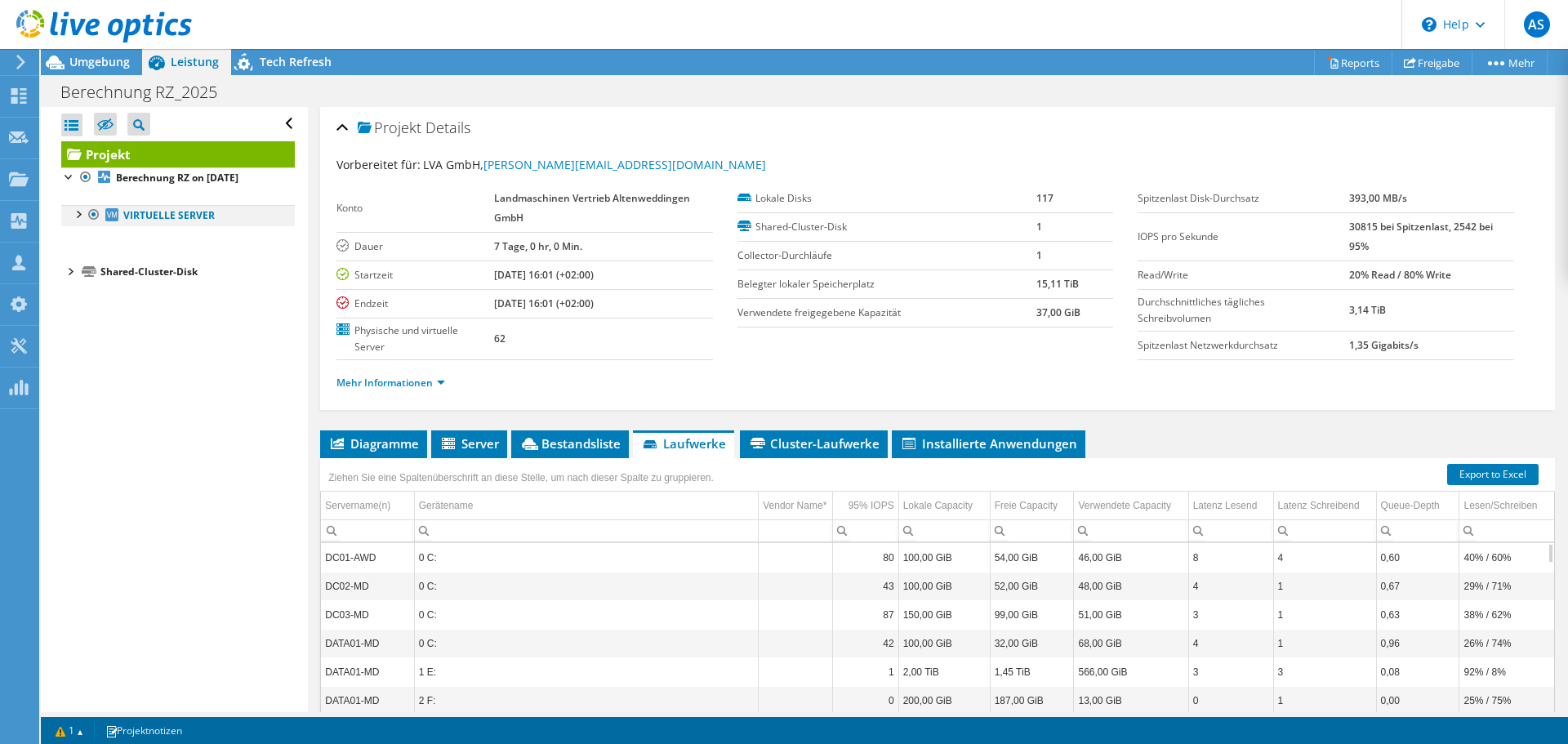
click at [79, 213] on div at bounding box center [78, 213] width 16 height 16
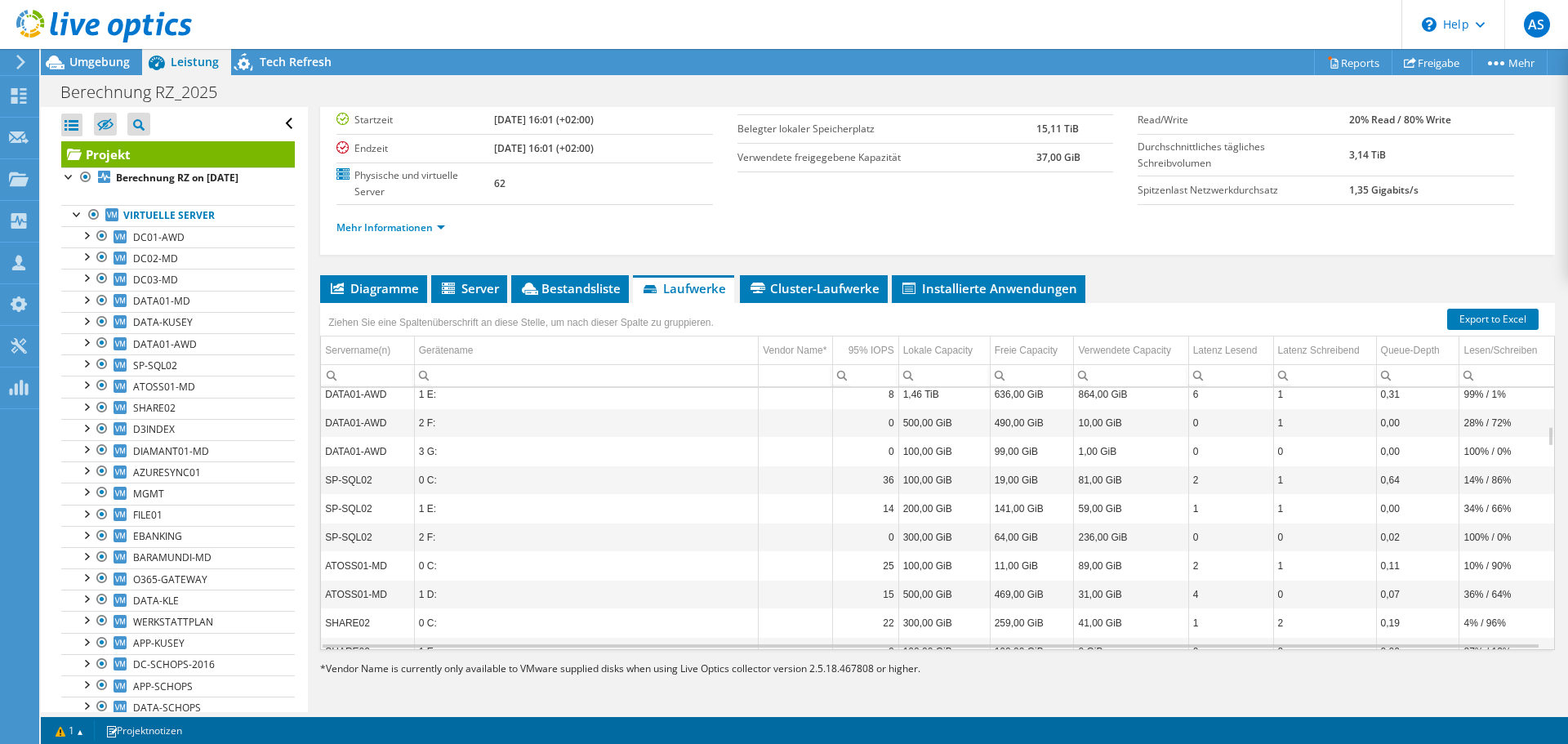
scroll to position [686, 0]
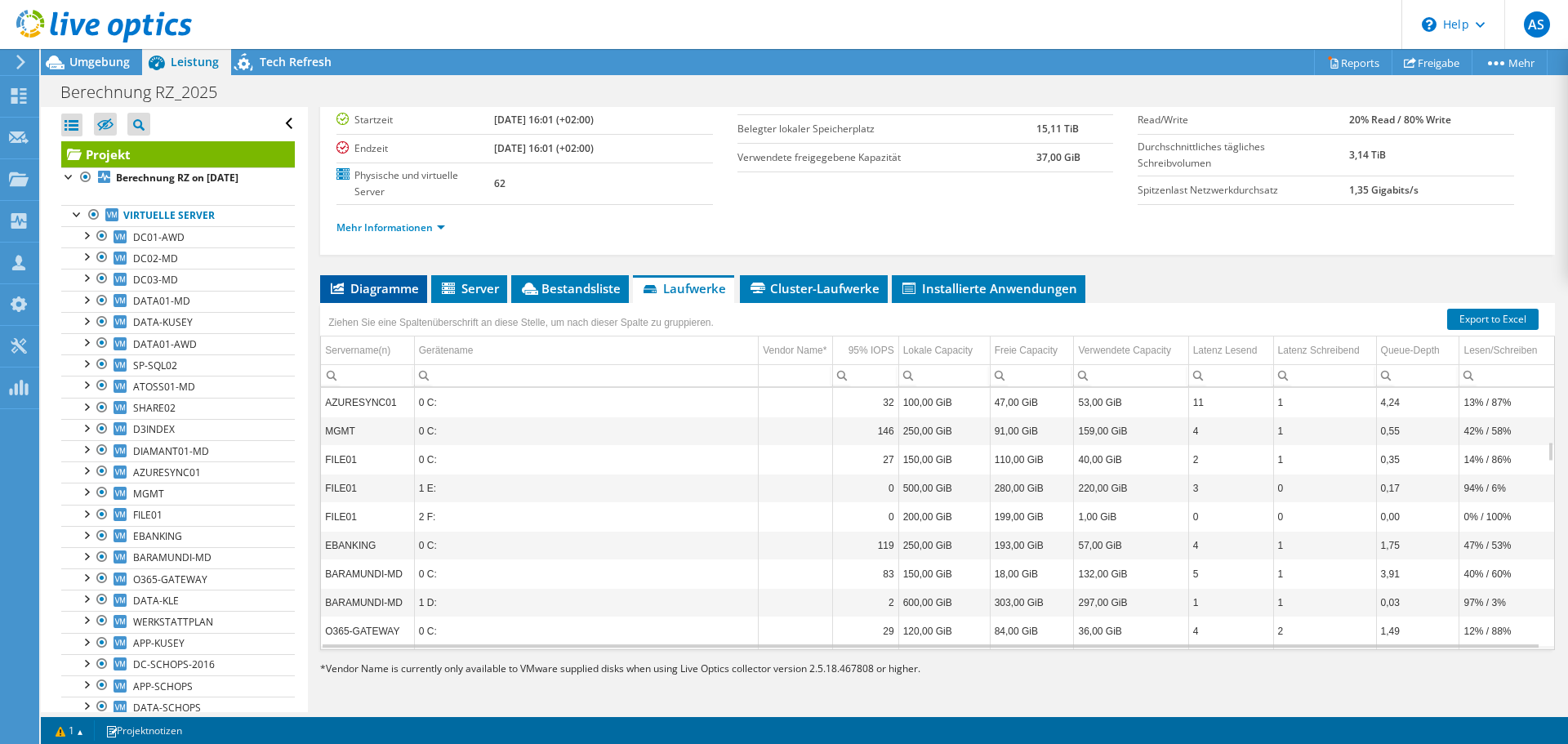
click at [393, 283] on span "Diagramme" at bounding box center [374, 288] width 91 height 16
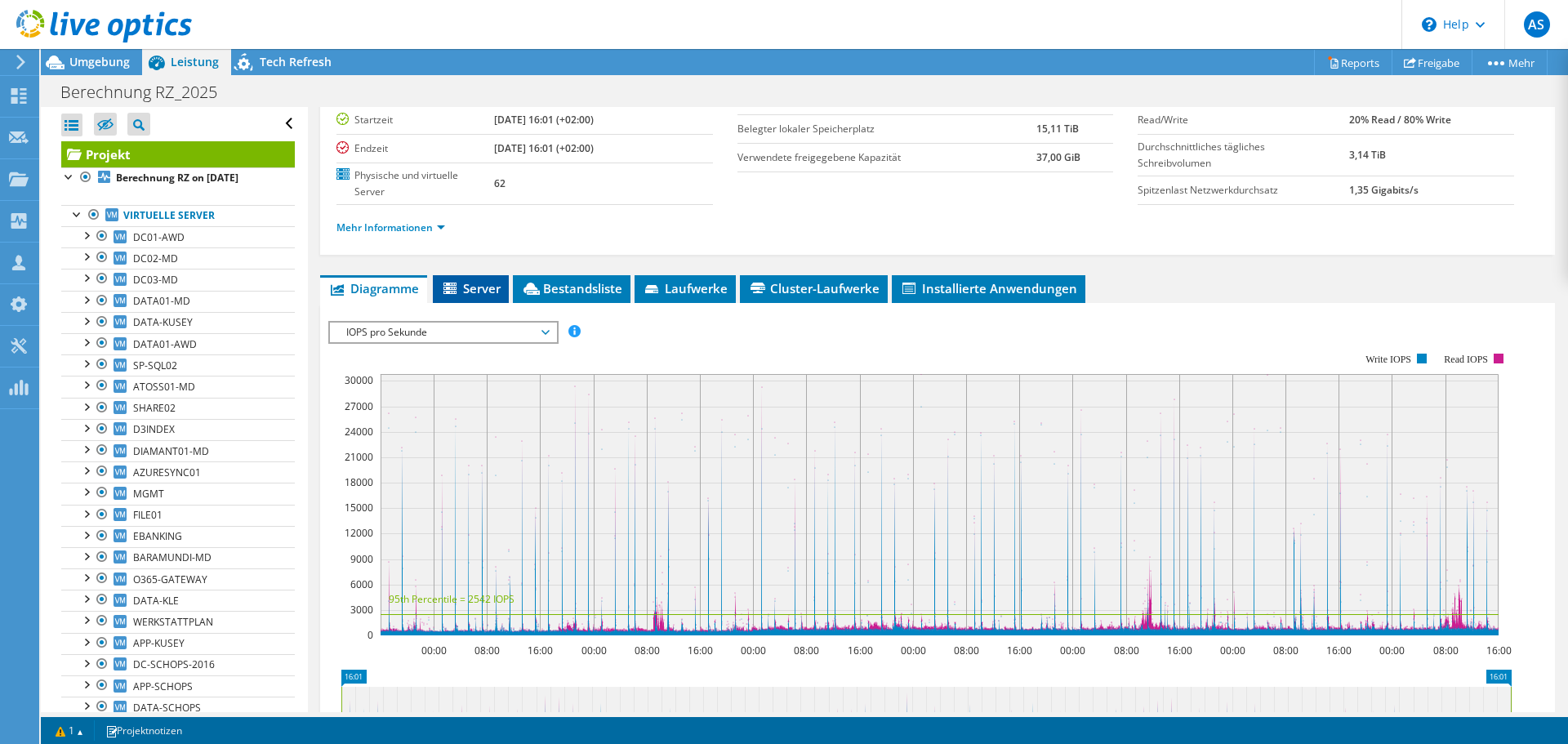
click at [479, 296] on li "Server" at bounding box center [471, 289] width 76 height 28
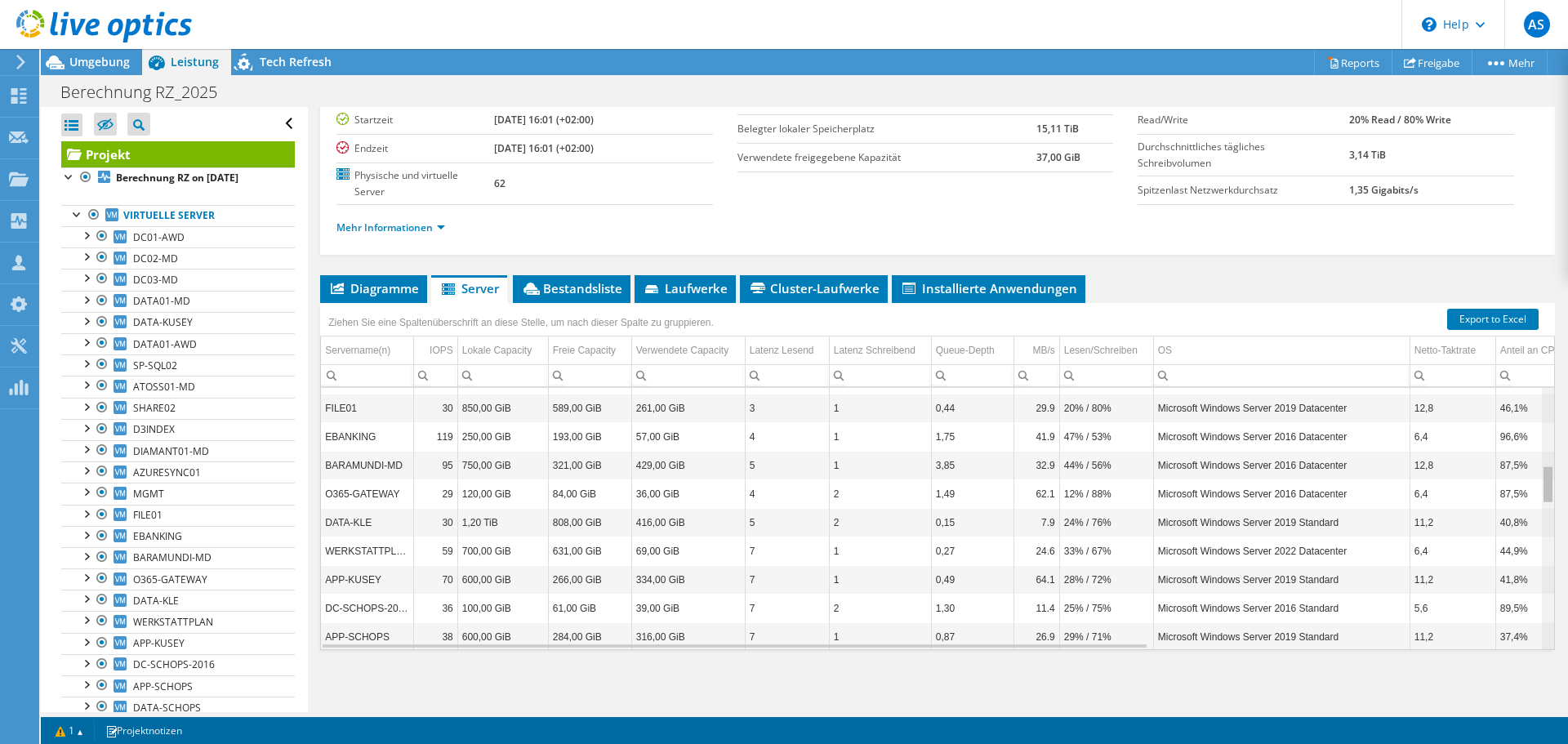
scroll to position [0, 0]
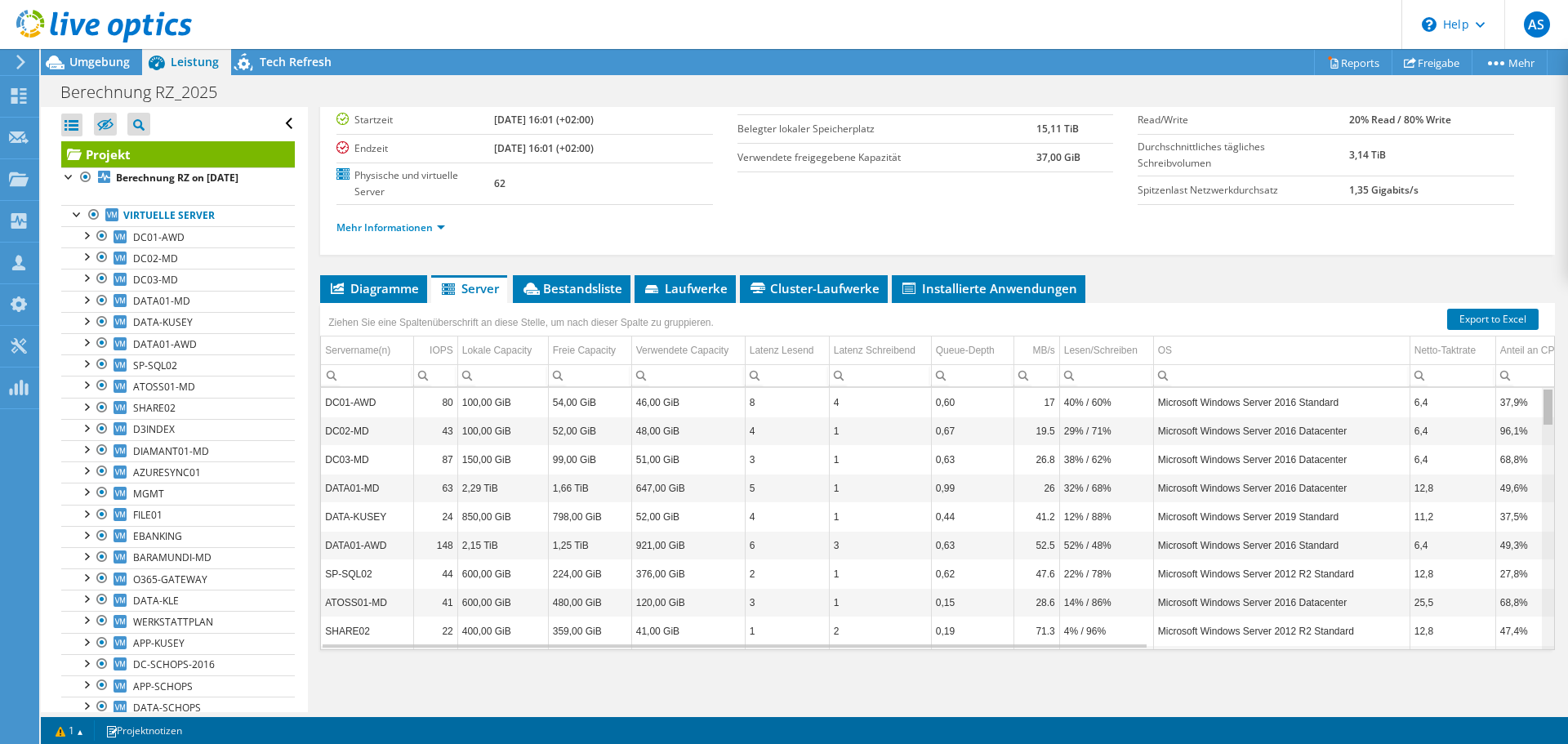
drag, startPoint x: 1538, startPoint y: 404, endPoint x: 1552, endPoint y: 301, distance: 103.9
click at [1552, 301] on body "AS Vertriebspartner [PERSON_NAME] [PERSON_NAME][EMAIL_ADDRESS][PERSON_NAME][DOM…" at bounding box center [784, 372] width 1568 height 744
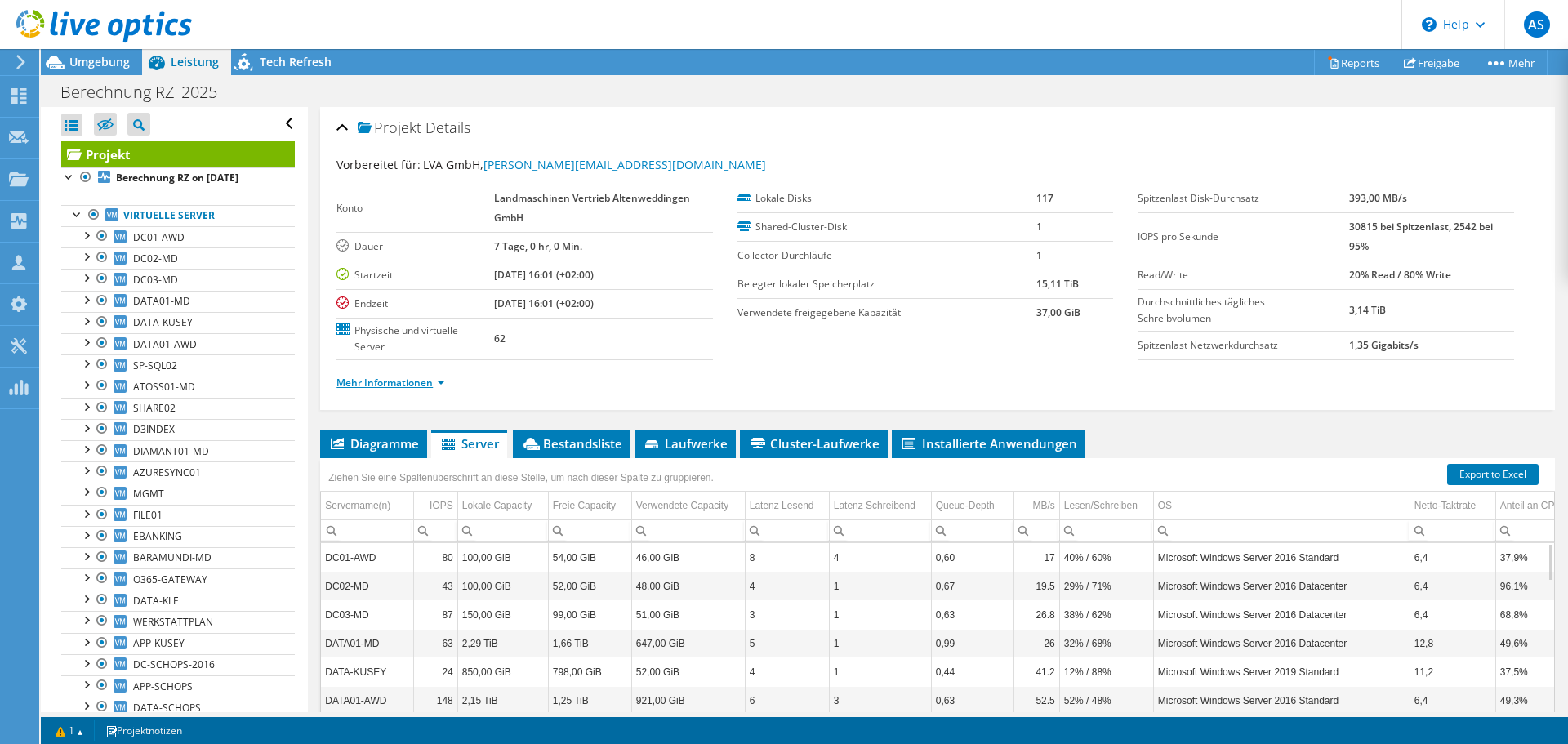
click at [435, 385] on link "Mehr Informationen" at bounding box center [391, 383] width 109 height 14
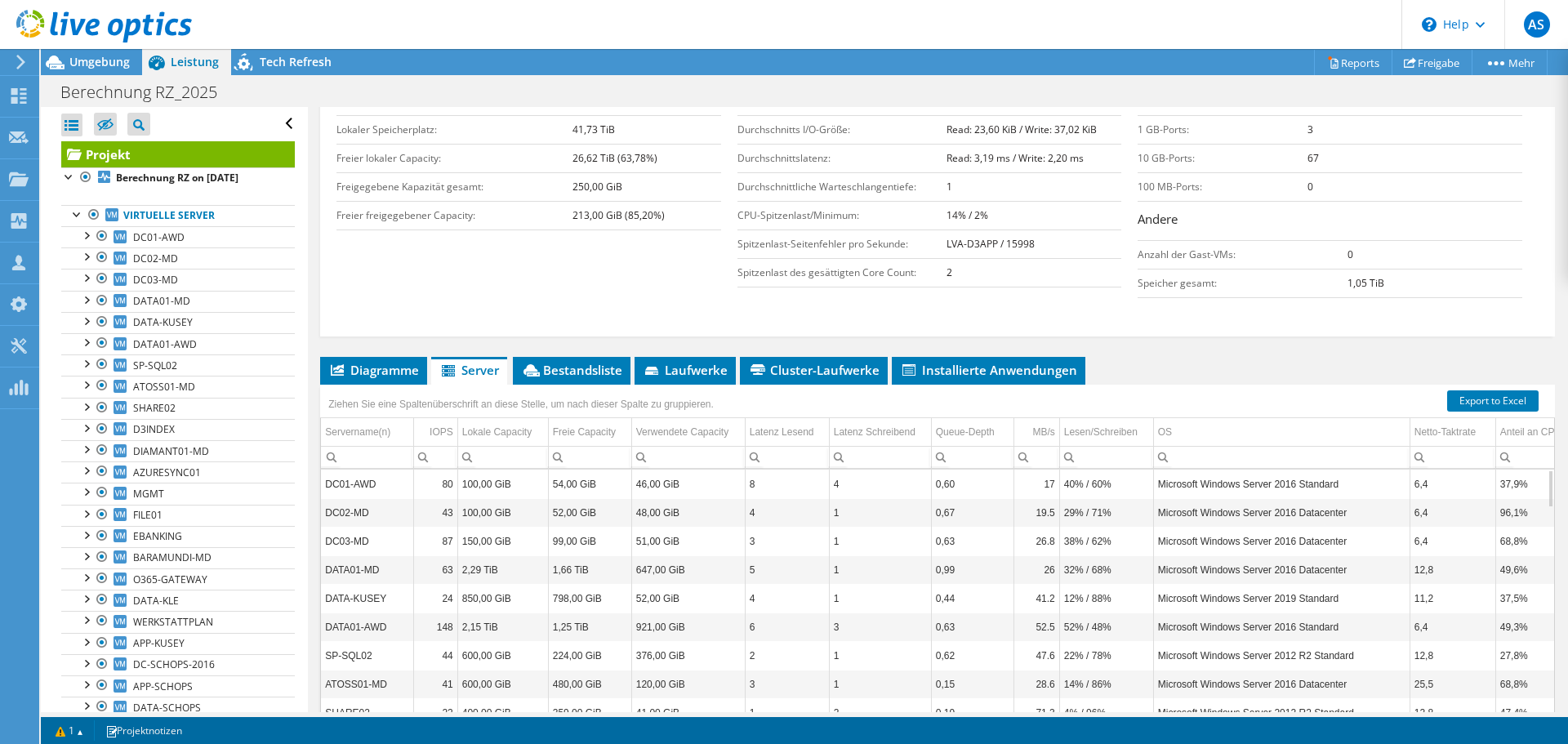
scroll to position [326, 0]
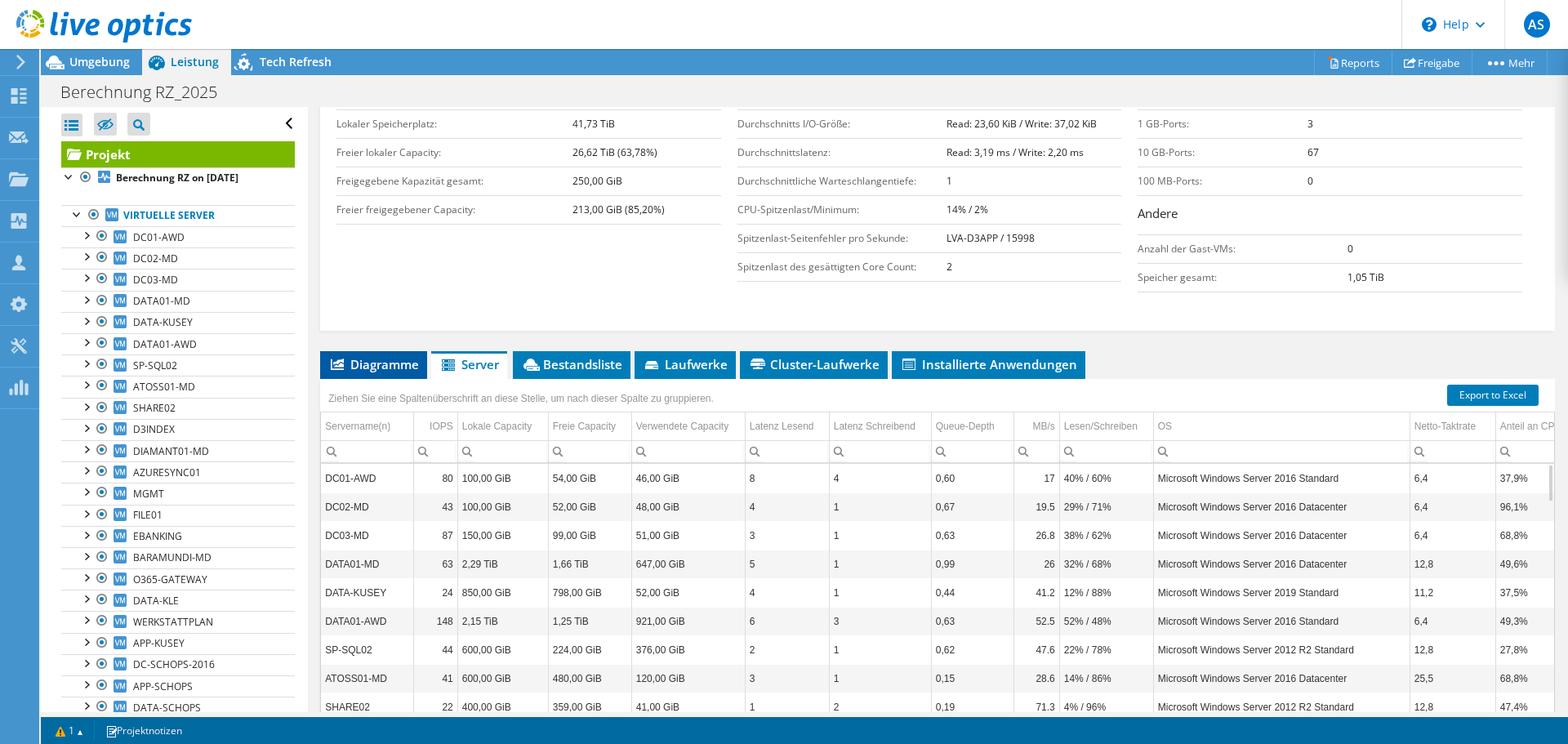
click at [401, 376] on li "Diagramme" at bounding box center [373, 364] width 107 height 28
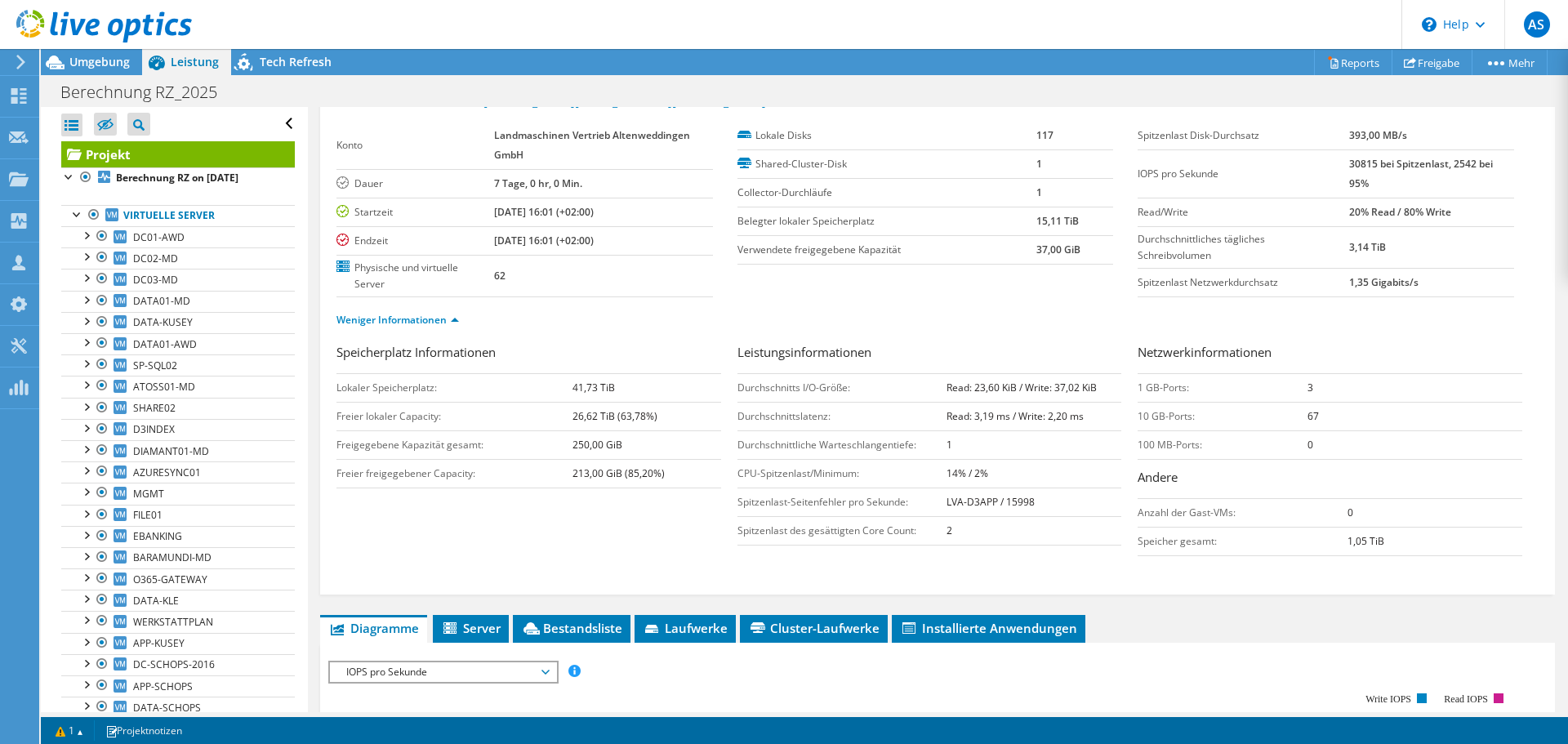
scroll to position [0, 0]
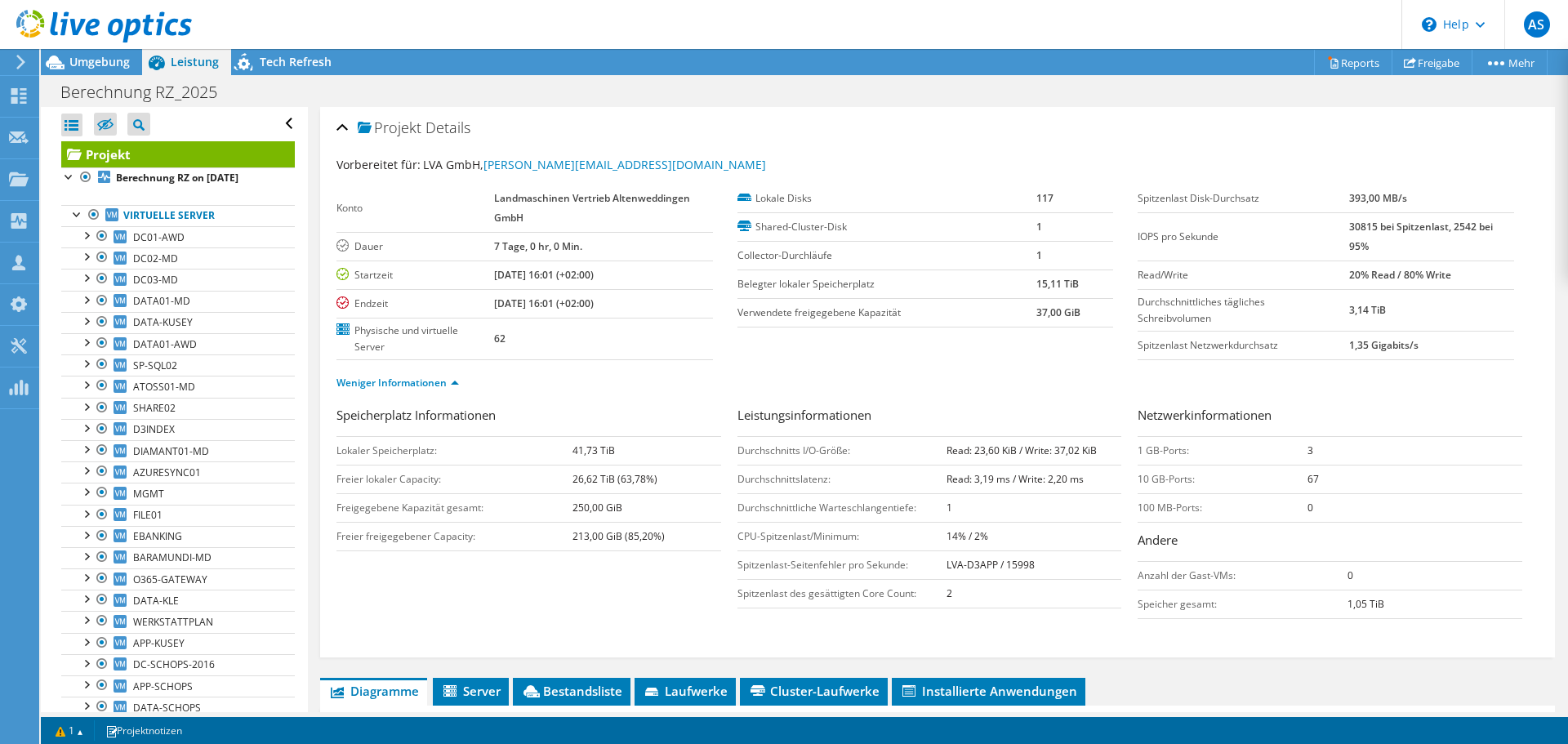
click at [345, 123] on div "Projekt Details" at bounding box center [937, 129] width 1202 height 35
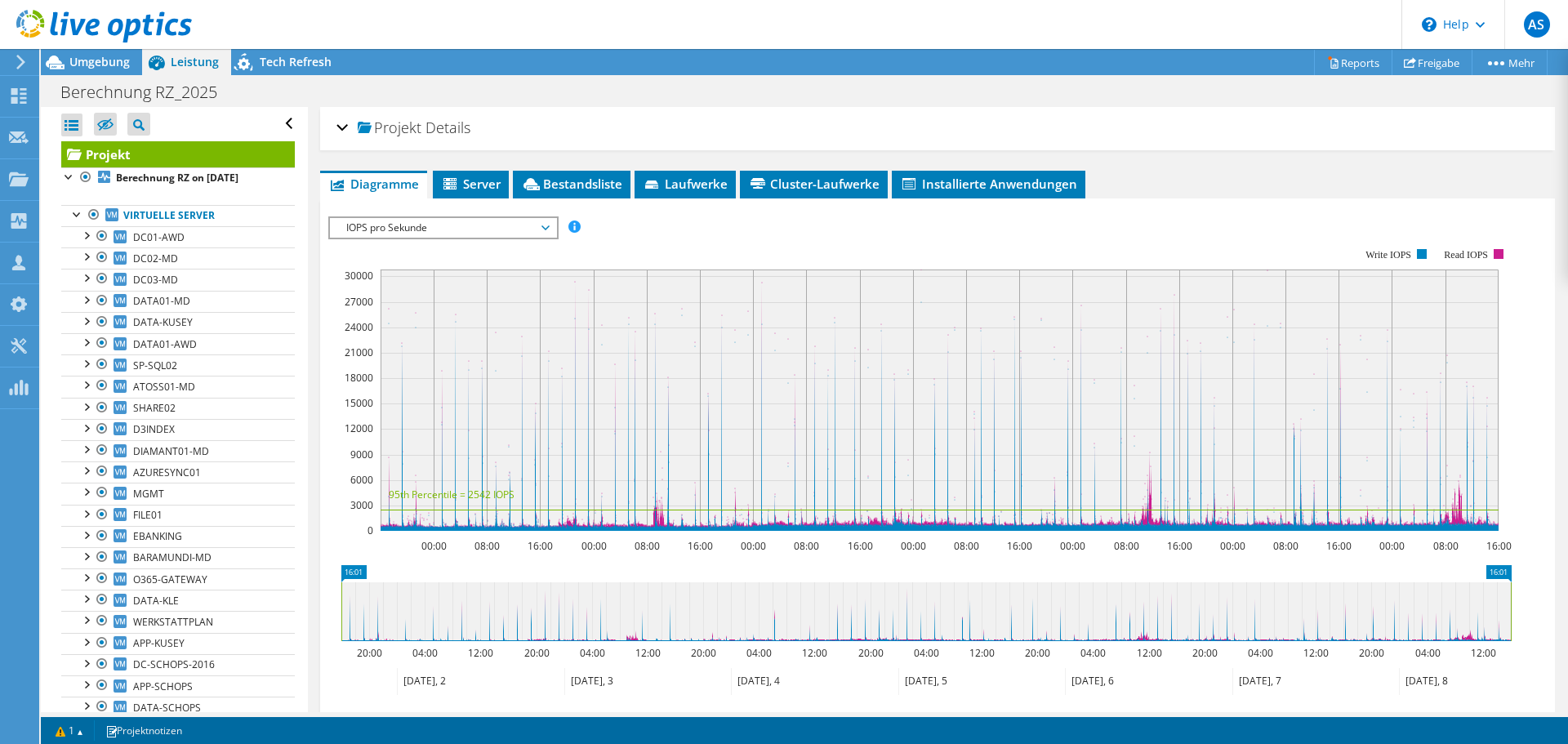
click at [345, 123] on div "Projekt Details" at bounding box center [937, 129] width 1202 height 35
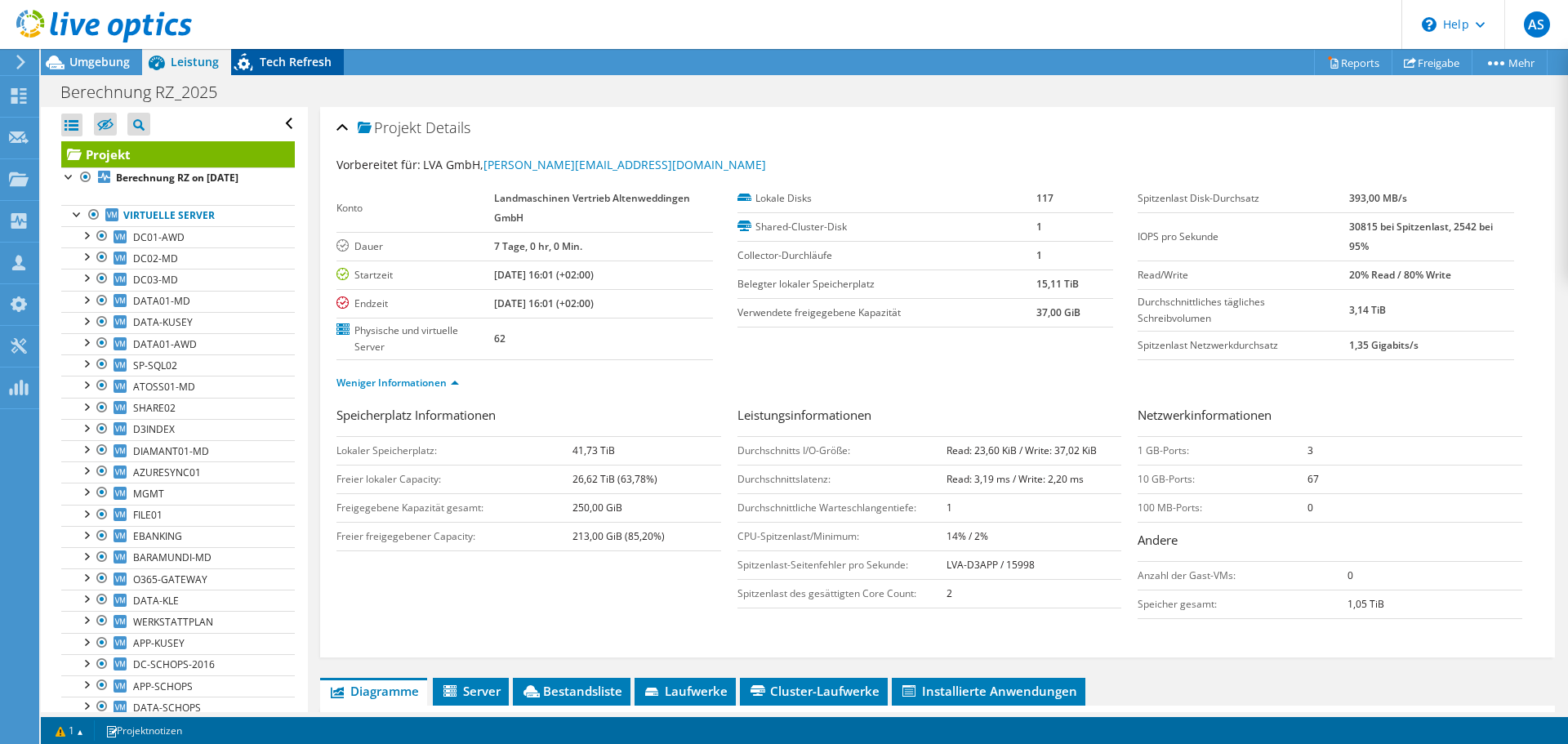
click at [303, 64] on span "Tech Refresh" at bounding box center [296, 62] width 72 height 16
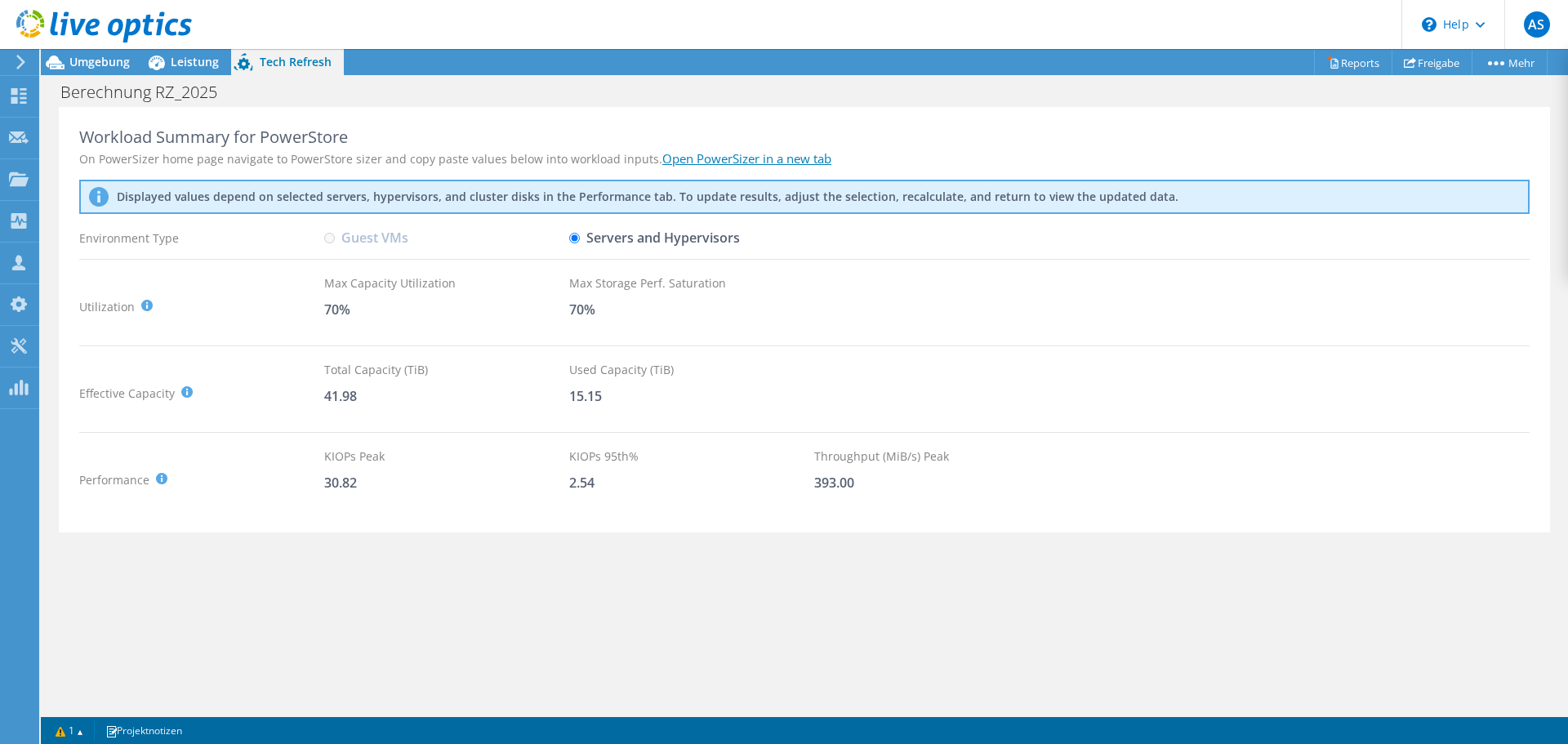
click at [74, 51] on div at bounding box center [96, 27] width 192 height 54
click at [79, 58] on span "Umgebung" at bounding box center [100, 62] width 60 height 16
